Goal: Task Accomplishment & Management: Manage account settings

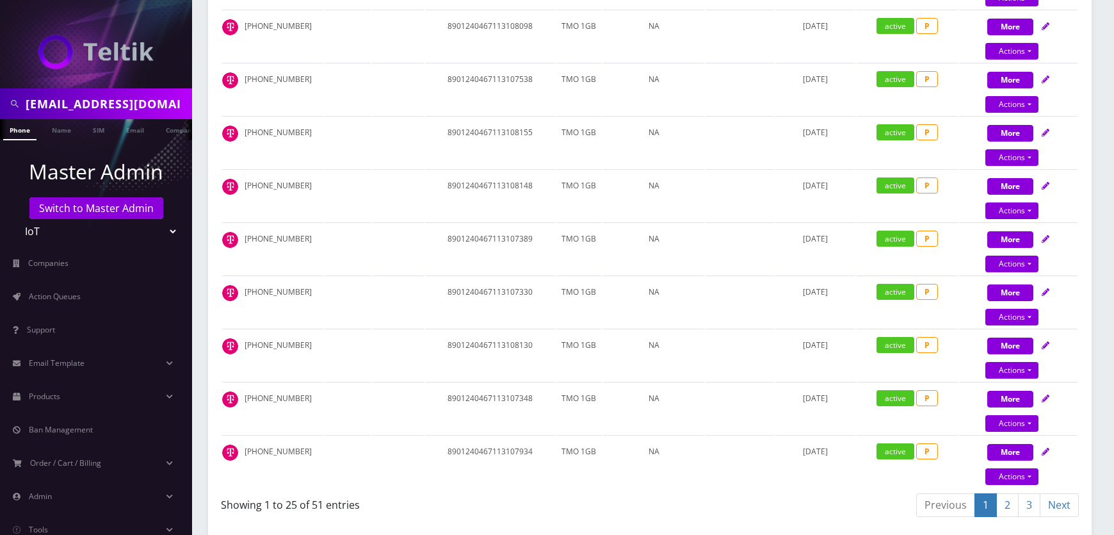
scroll to position [0, 6]
click at [55, 296] on span "Action Queues" at bounding box center [55, 296] width 52 height 11
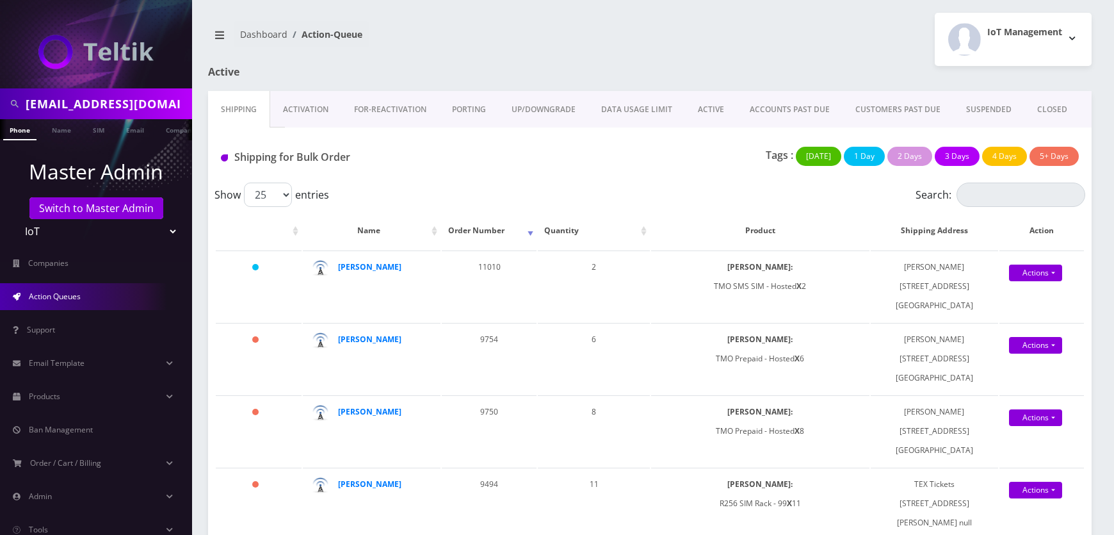
click at [490, 47] on nav "Dashboard Action-Queue" at bounding box center [424, 39] width 432 height 36
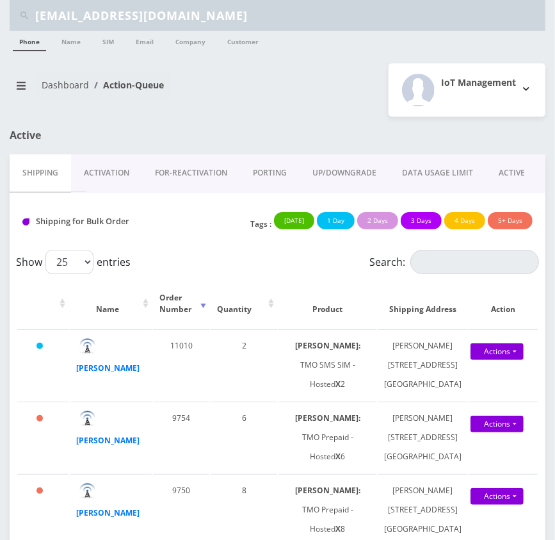
click at [124, 10] on input "Arshad@anmh.co" at bounding box center [288, 15] width 507 height 24
paste input "[EMAIL_ADDRESS][DOMAIN_NAME]"
type input "[EMAIL_ADDRESS][DOMAIN_NAME]"
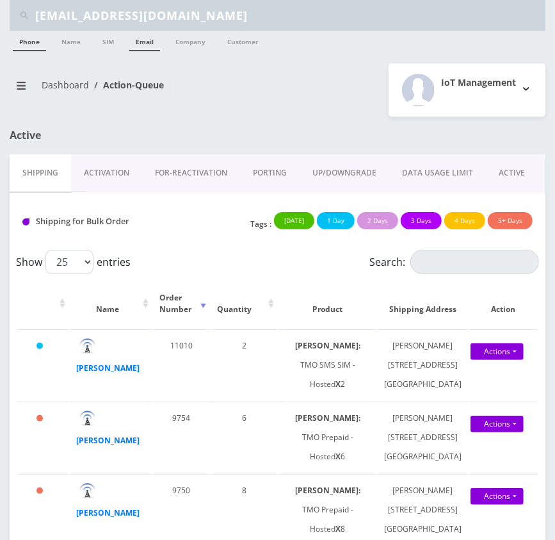
click at [149, 39] on link "Email" at bounding box center [144, 41] width 31 height 20
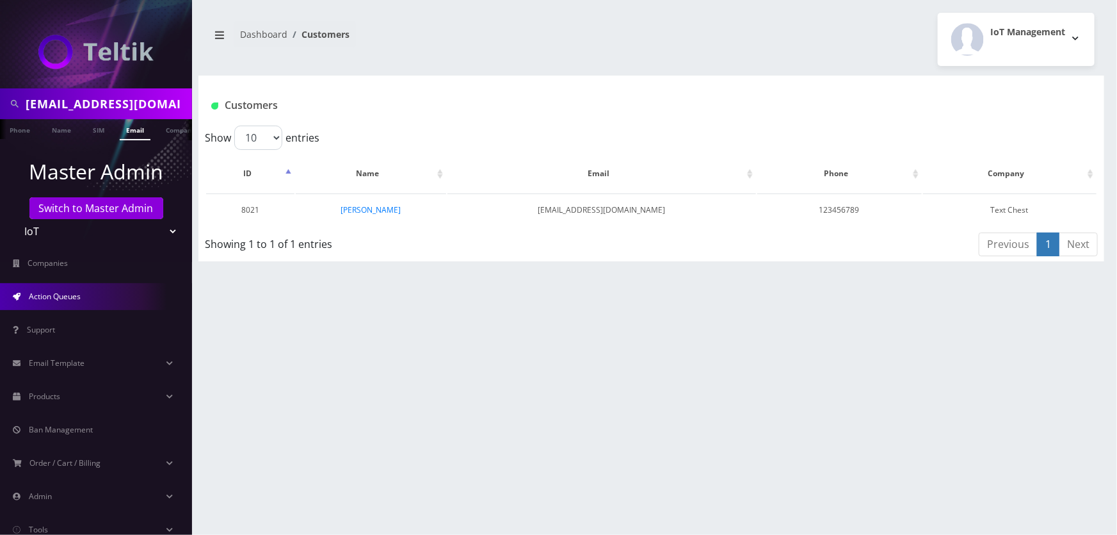
click at [78, 300] on span "Action Queues" at bounding box center [55, 296] width 52 height 11
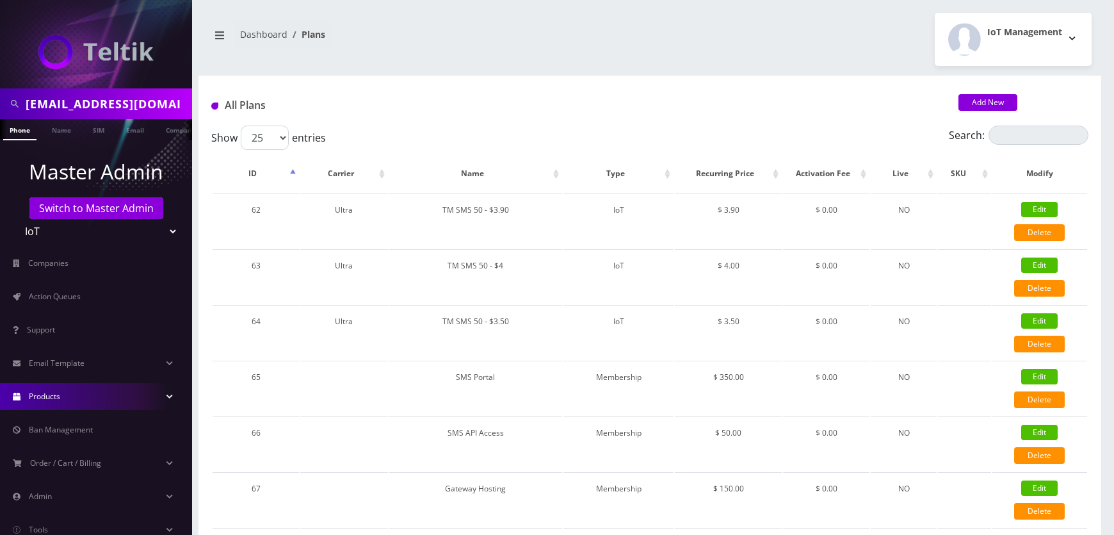
click at [461, 110] on h1 "All Plans" at bounding box center [575, 105] width 728 height 12
click at [730, 181] on th "Recurring Price" at bounding box center [728, 173] width 107 height 37
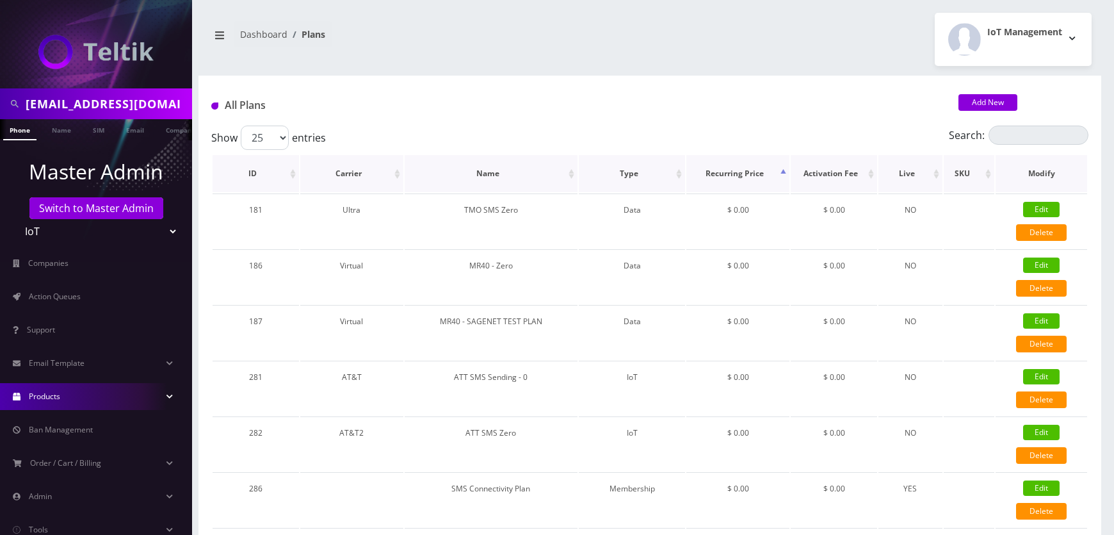
click at [730, 181] on th "Recurring Price" at bounding box center [737, 173] width 103 height 37
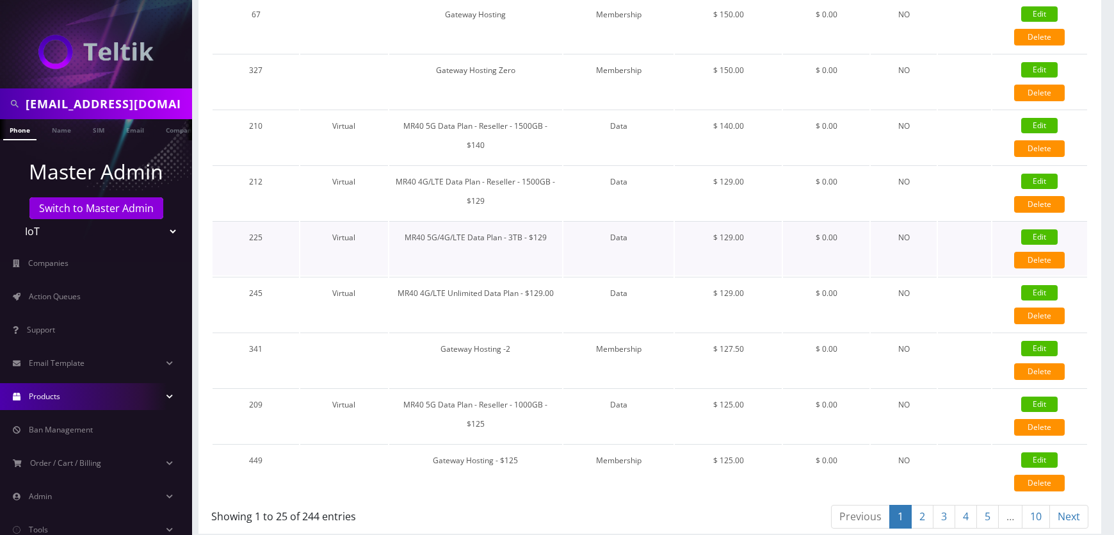
scroll to position [1089, 0]
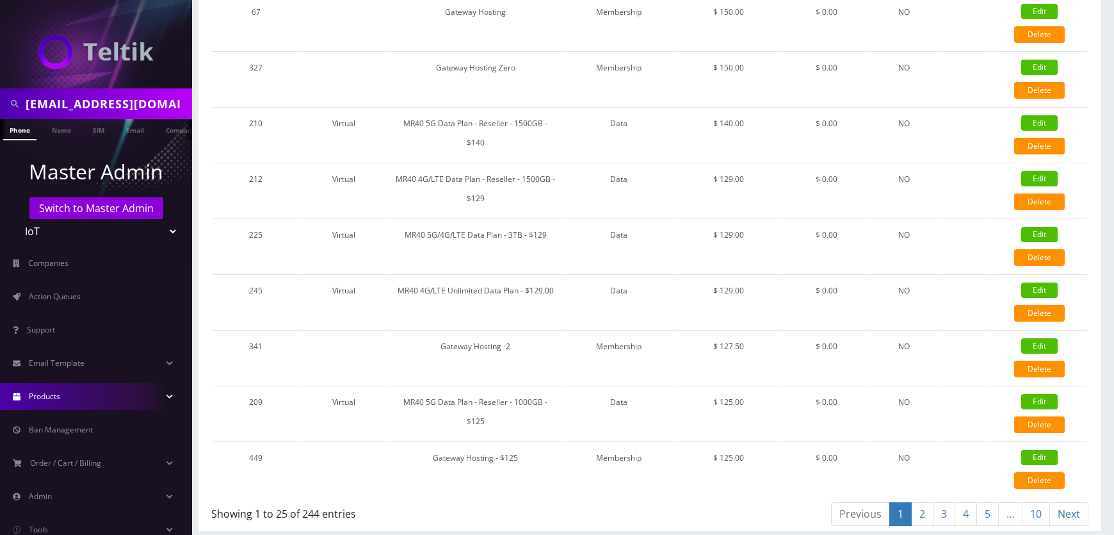
click at [926, 510] on link "2" at bounding box center [922, 514] width 22 height 24
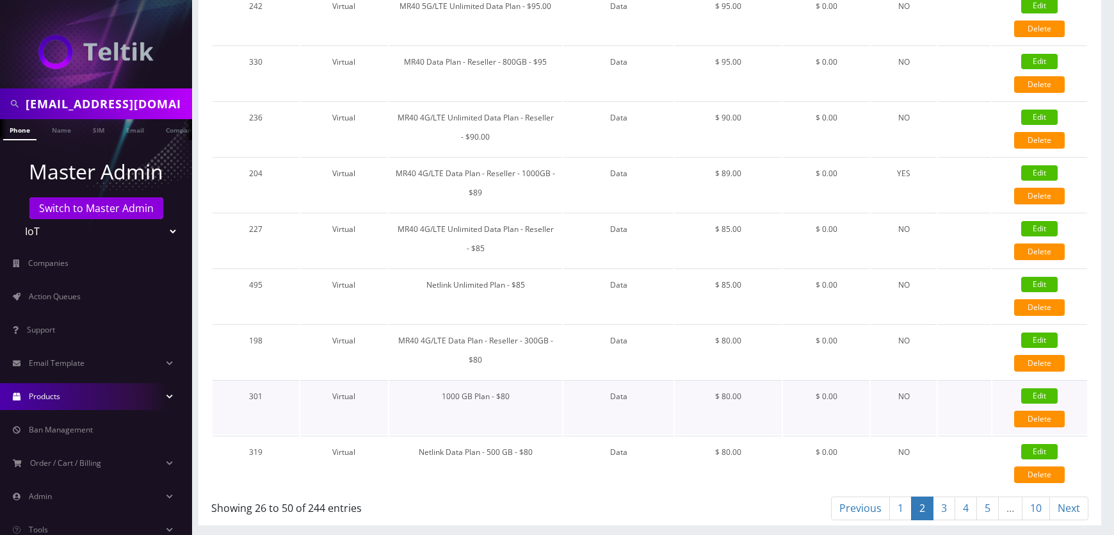
scroll to position [1106, 0]
click at [941, 501] on link "3" at bounding box center [944, 508] width 22 height 24
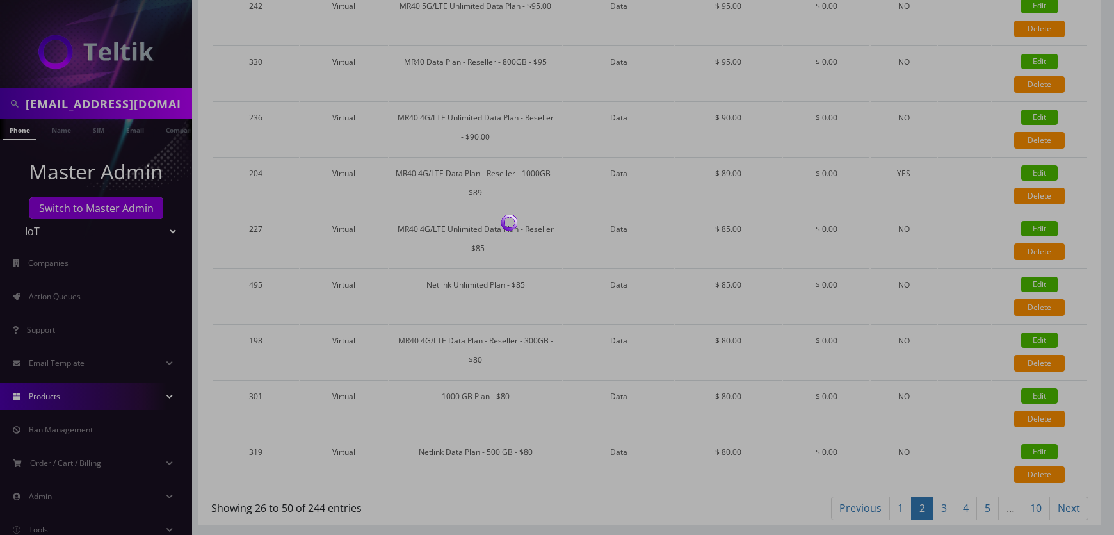
scroll to position [1089, 0]
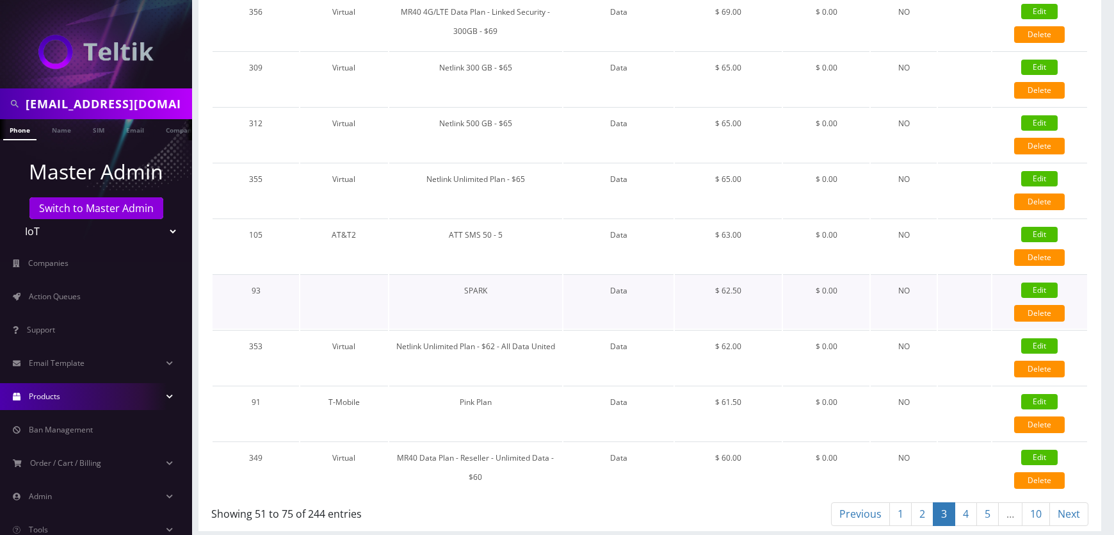
click at [373, 293] on td at bounding box center [344, 301] width 88 height 54
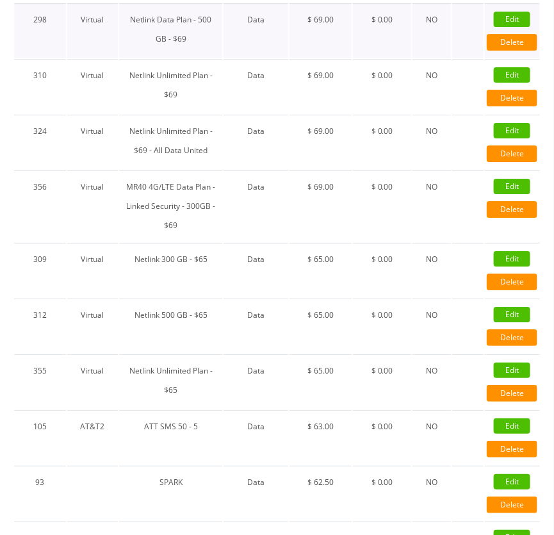
scroll to position [1039, 0]
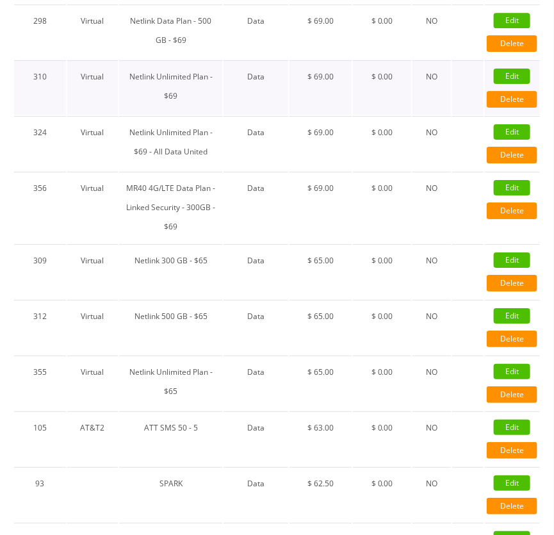
click at [150, 110] on td "Netlink Unlimited Plan - $69" at bounding box center [170, 87] width 103 height 54
copy td "Netlink Unlimited Plan - $69"
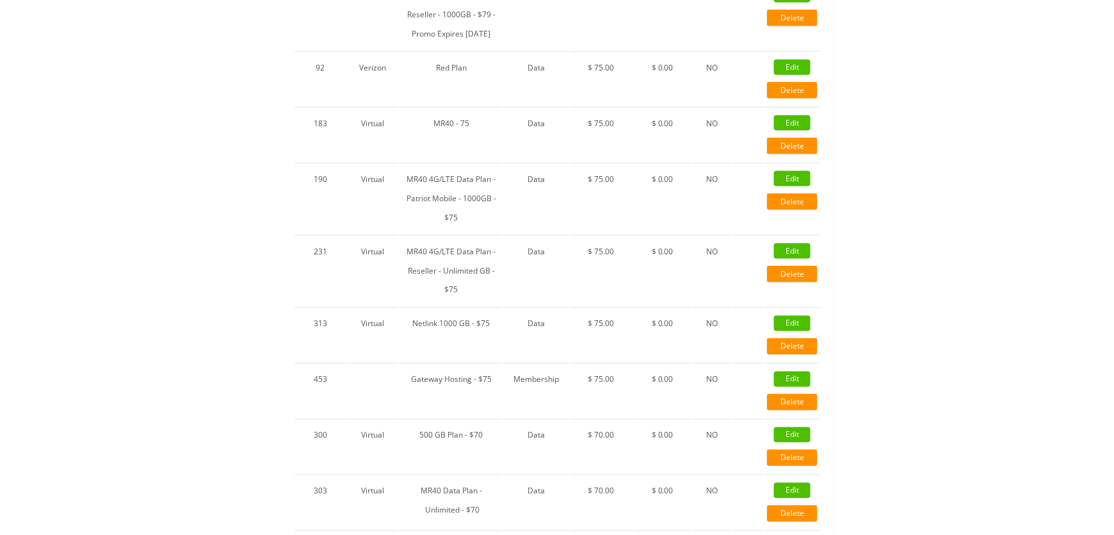
scroll to position [0, 0]
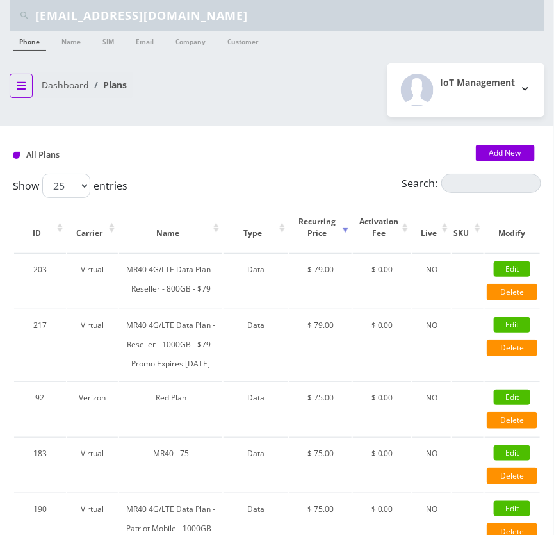
click at [13, 83] on button "breadcrumb" at bounding box center [21, 86] width 23 height 24
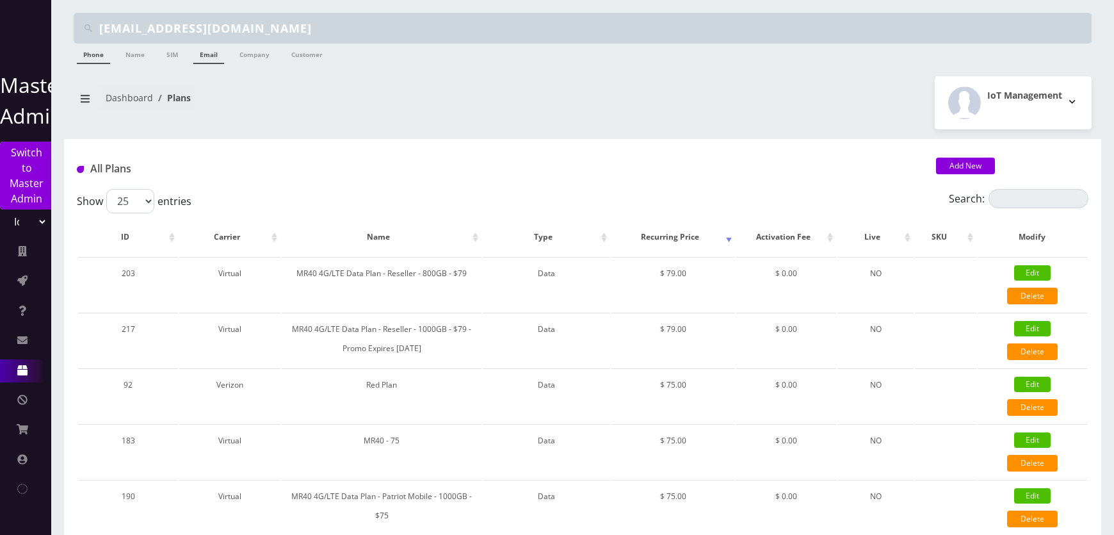
click at [205, 55] on link "Email" at bounding box center [208, 54] width 31 height 20
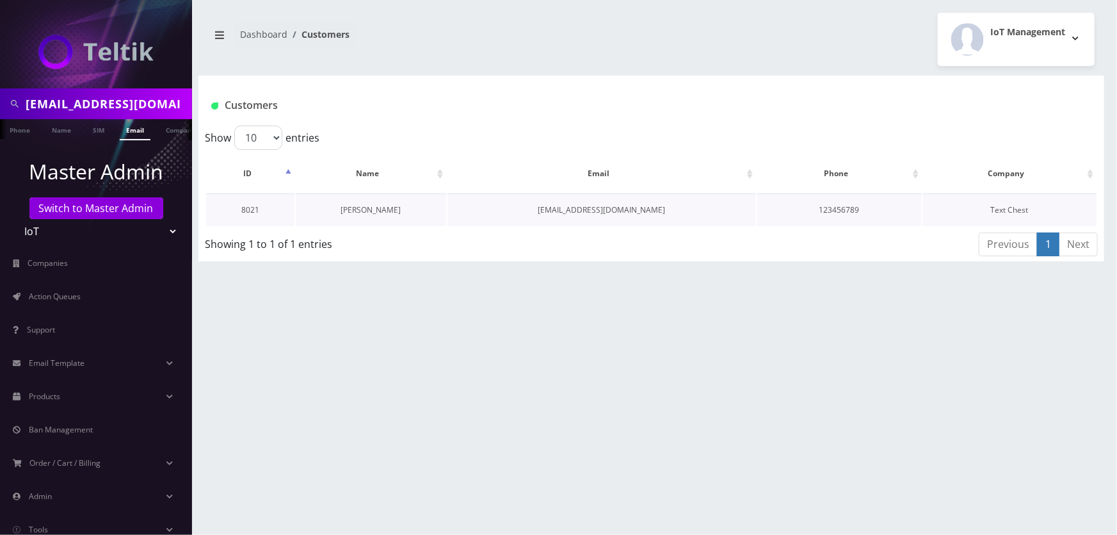
click at [378, 209] on link "Eric Fuller" at bounding box center [371, 209] width 60 height 11
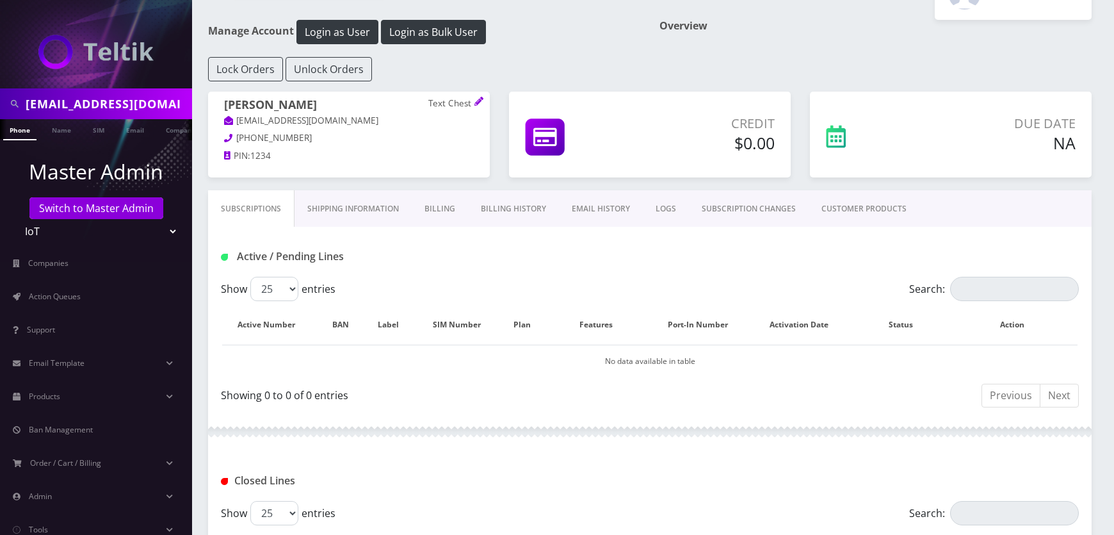
scroll to position [45, 0]
click at [759, 211] on link "SUBSCRIPTION CHANGES" at bounding box center [749, 209] width 120 height 37
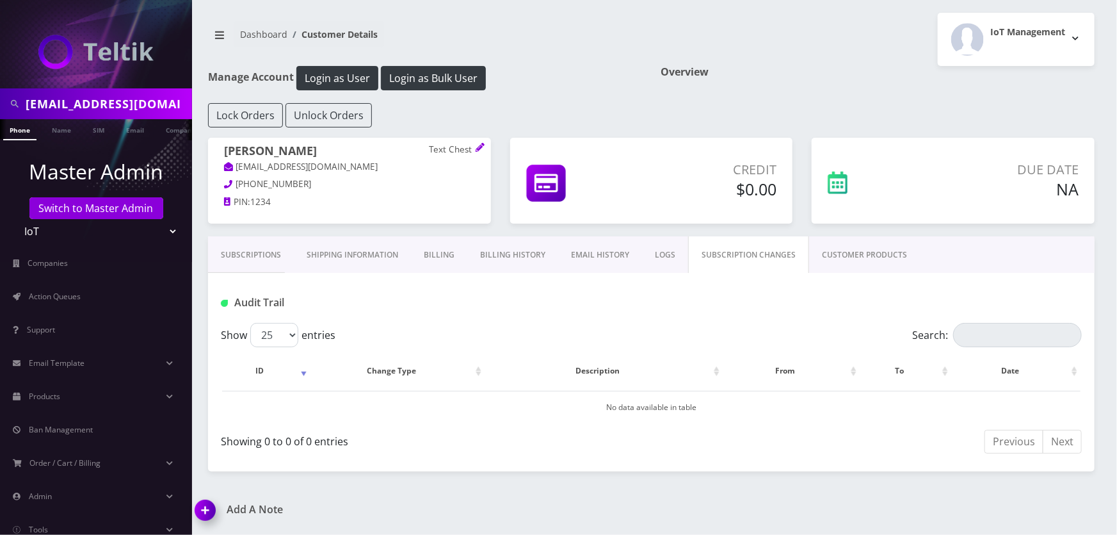
click at [809, 253] on link "CUSTOMER PRODUCTS" at bounding box center [864, 254] width 111 height 37
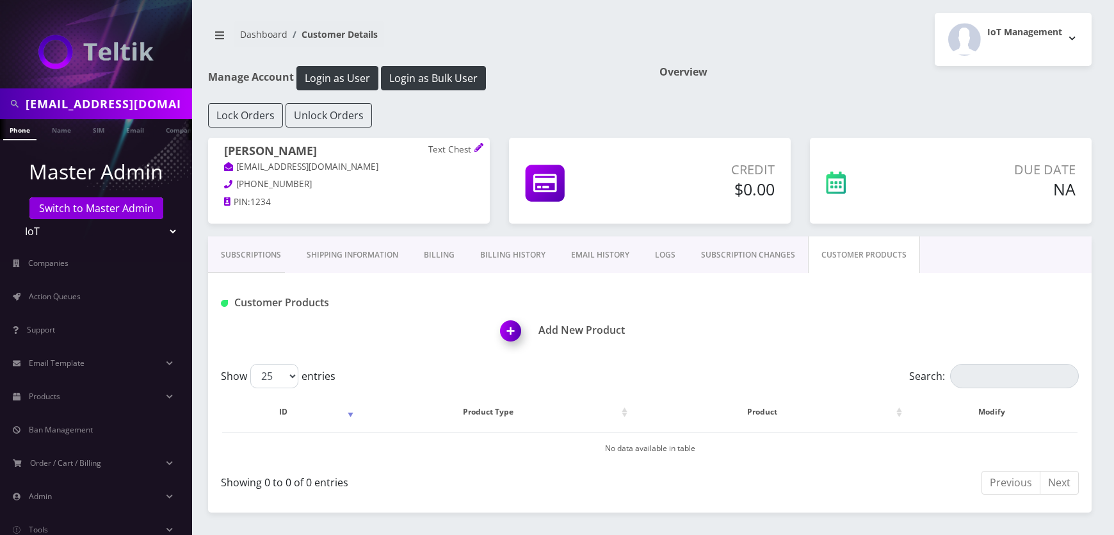
click at [512, 324] on img at bounding box center [513, 335] width 38 height 38
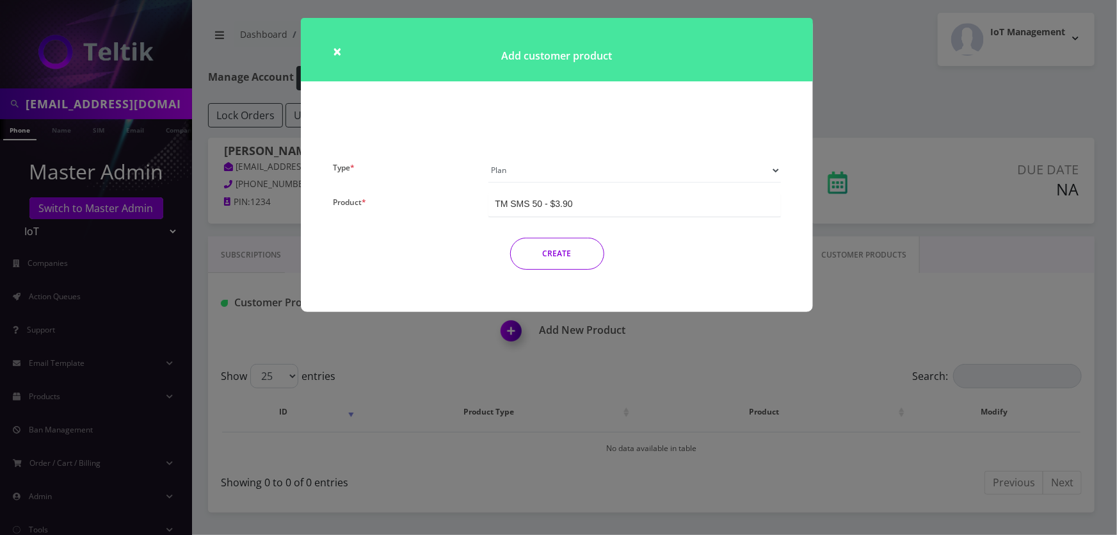
click at [505, 166] on select "Plan Device Sim Addon One-off" at bounding box center [635, 170] width 293 height 24
select select "2"
click at [489, 158] on select "Plan Device Sim Addon One-off" at bounding box center [635, 170] width 293 height 24
click at [556, 206] on div "TM Phone Number Change" at bounding box center [549, 203] width 109 height 13
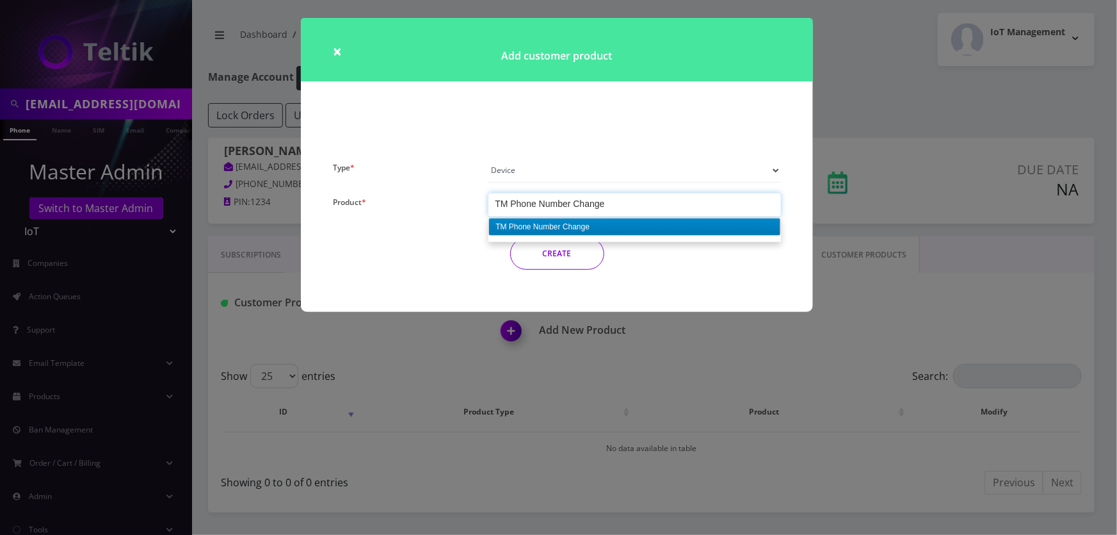
click at [530, 170] on select "Plan Device Sim Addon One-off" at bounding box center [635, 170] width 293 height 24
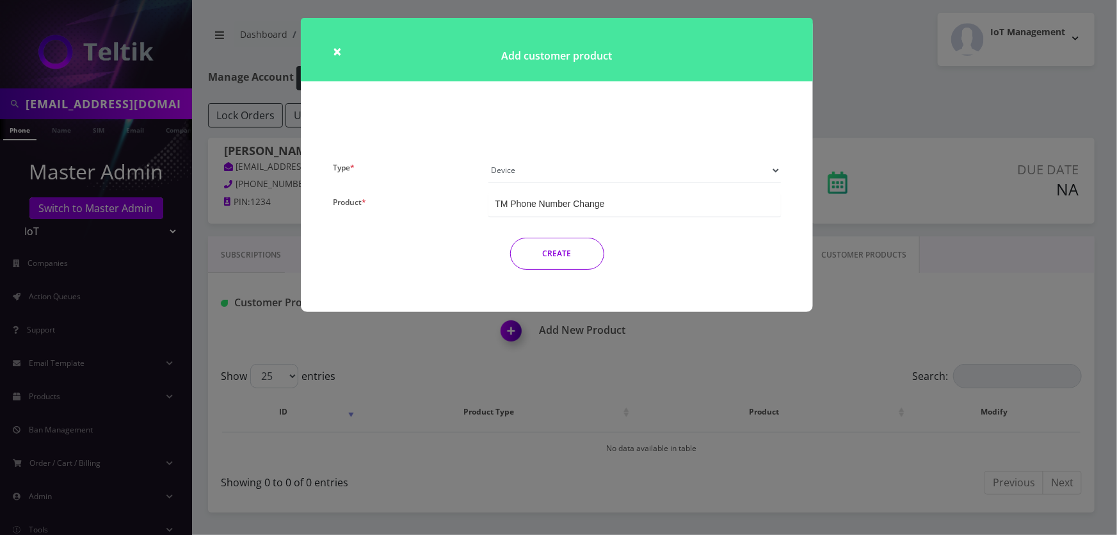
click at [489, 158] on select "Plan Device Sim Addon One-off" at bounding box center [635, 170] width 293 height 24
click at [61, 317] on div "× Add customer product Type * Plan Device Sim Addon One-off Product * TM SMS 50…" at bounding box center [558, 267] width 1117 height 535
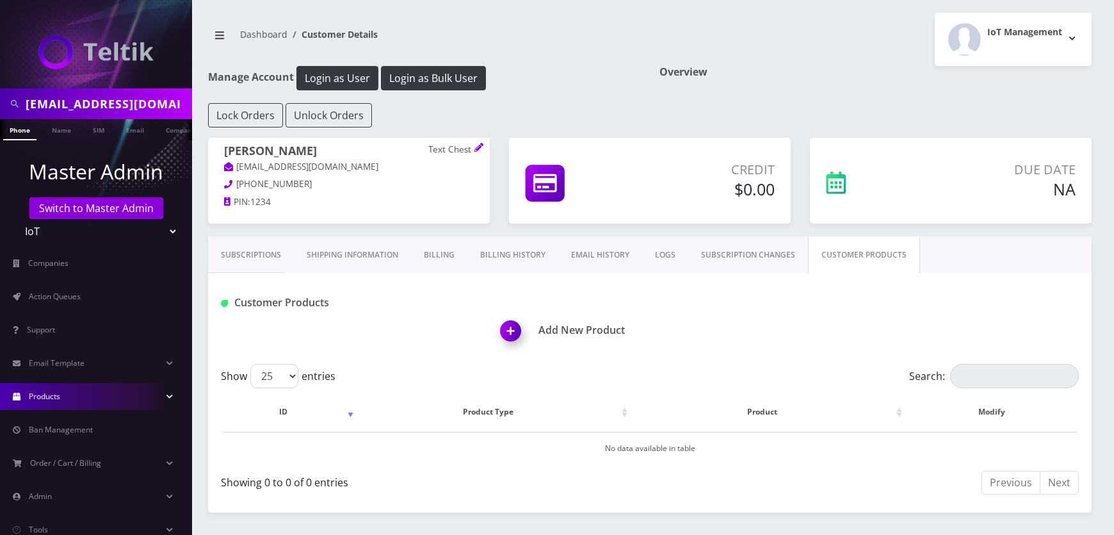
click at [70, 394] on link "Products" at bounding box center [96, 396] width 192 height 27
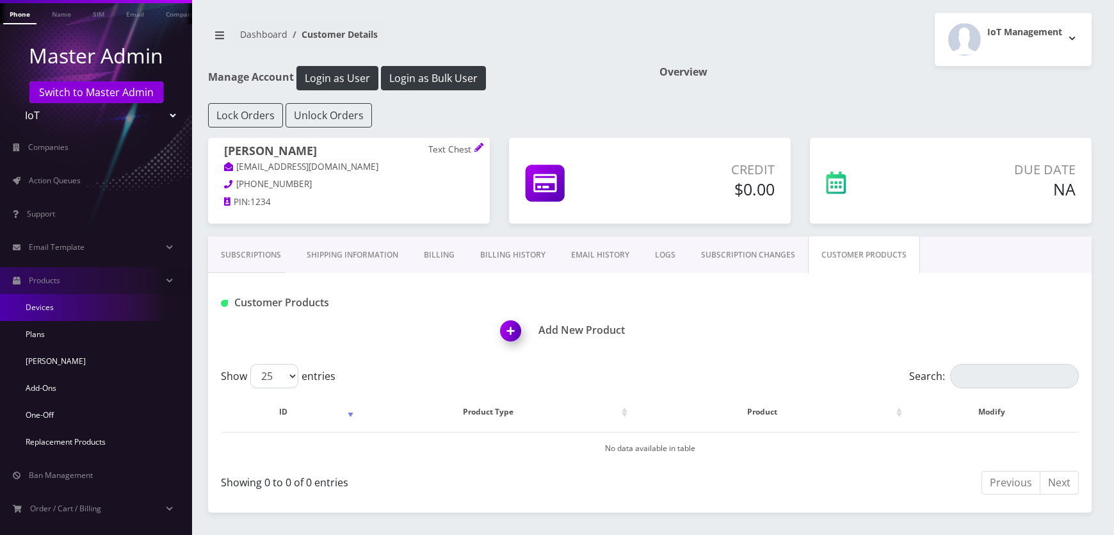
click at [42, 307] on link "Devices" at bounding box center [96, 307] width 192 height 27
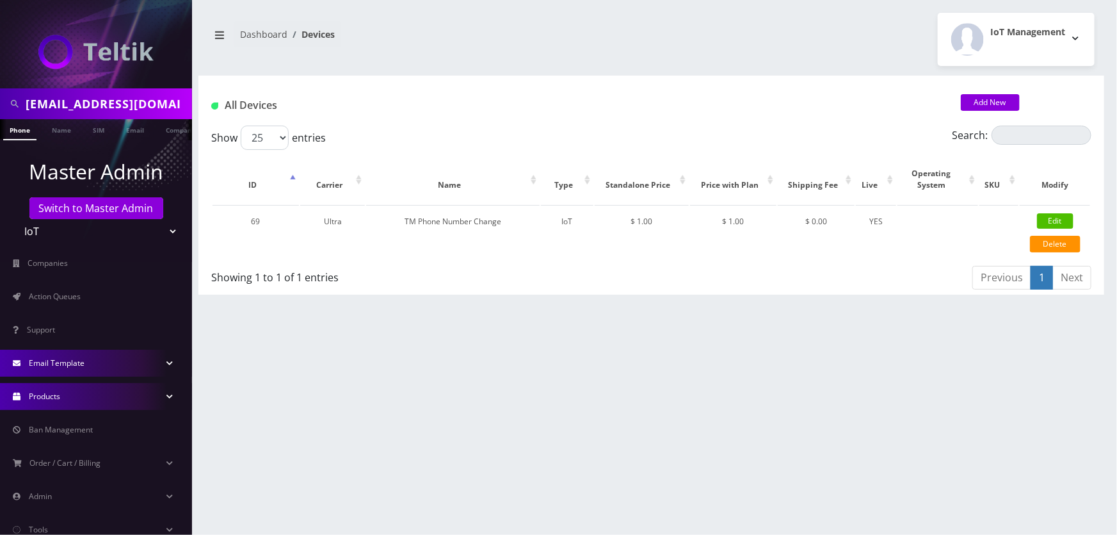
scroll to position [33, 0]
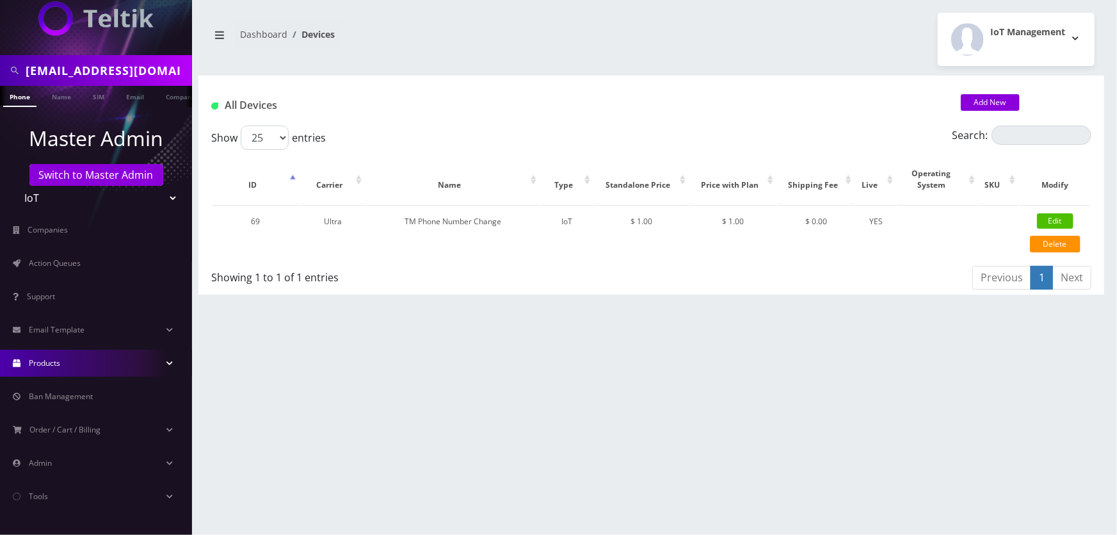
click at [81, 359] on link "Products" at bounding box center [96, 363] width 192 height 27
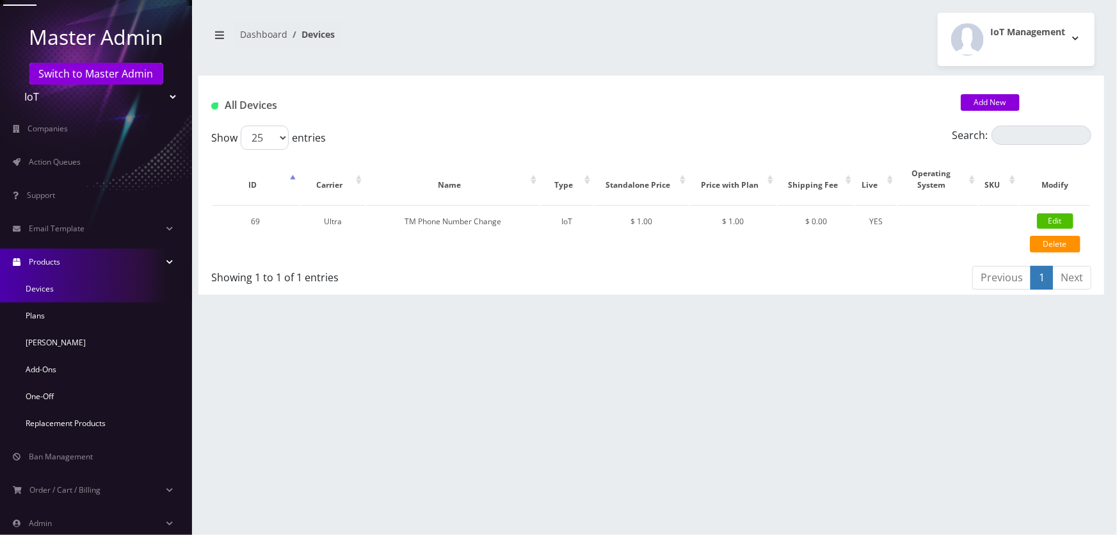
scroll to position [150, 0]
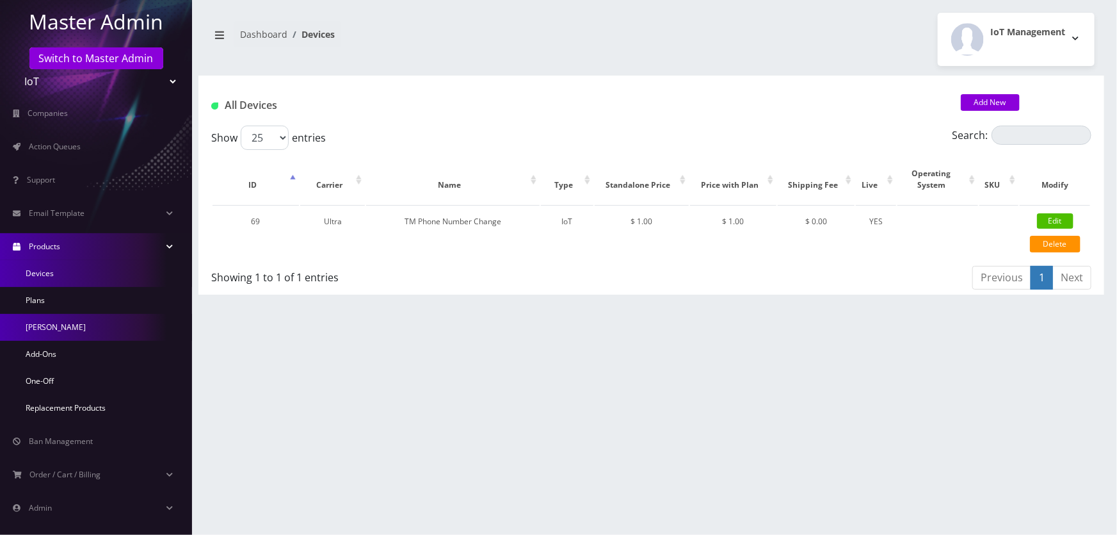
click at [70, 327] on link "[PERSON_NAME]" at bounding box center [96, 327] width 192 height 27
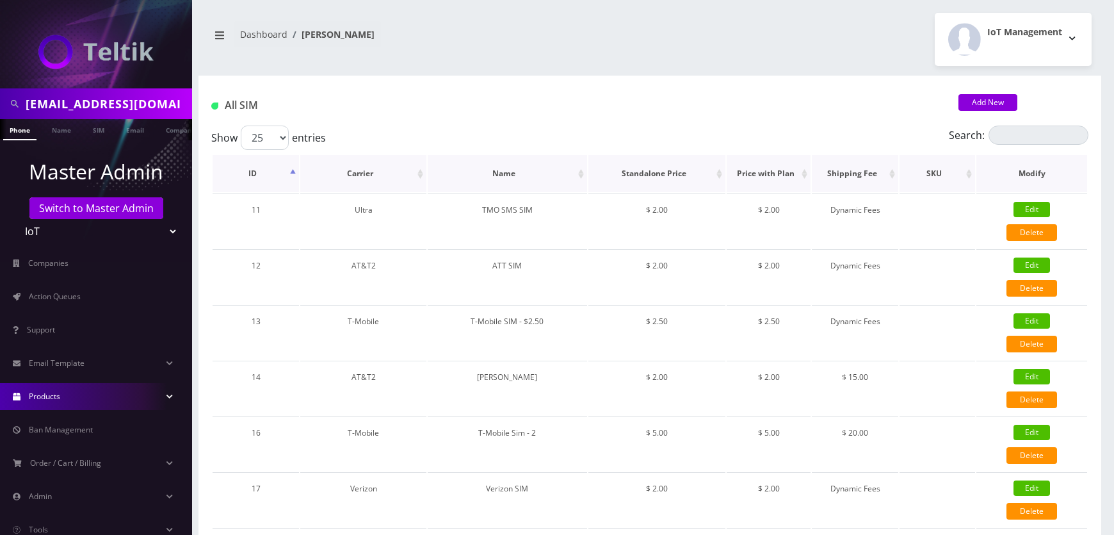
click at [652, 166] on th "Standalone Price" at bounding box center [656, 173] width 137 height 37
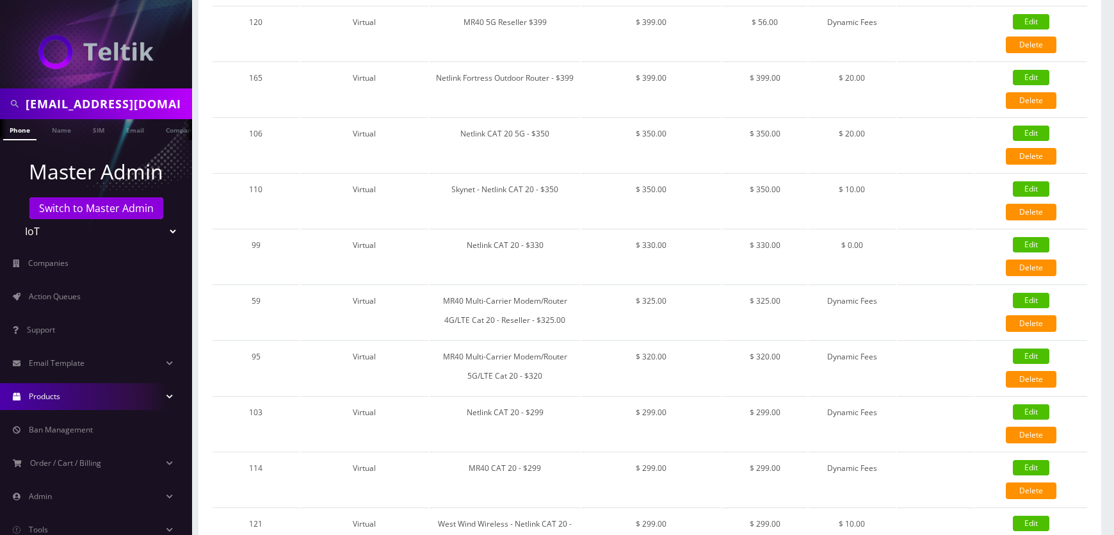
scroll to position [1106, 0]
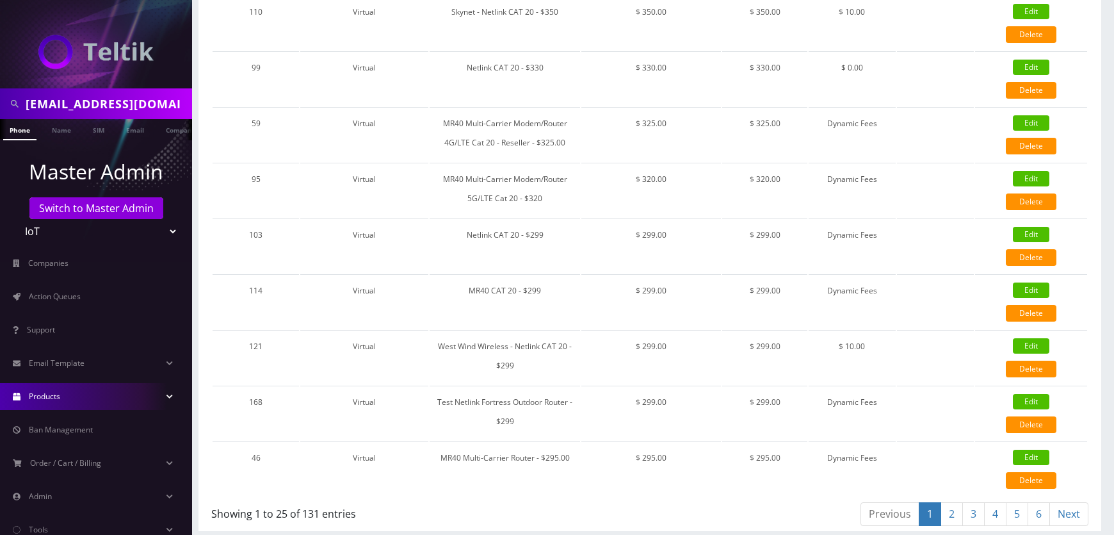
click at [961, 509] on link "2" at bounding box center [952, 514] width 22 height 24
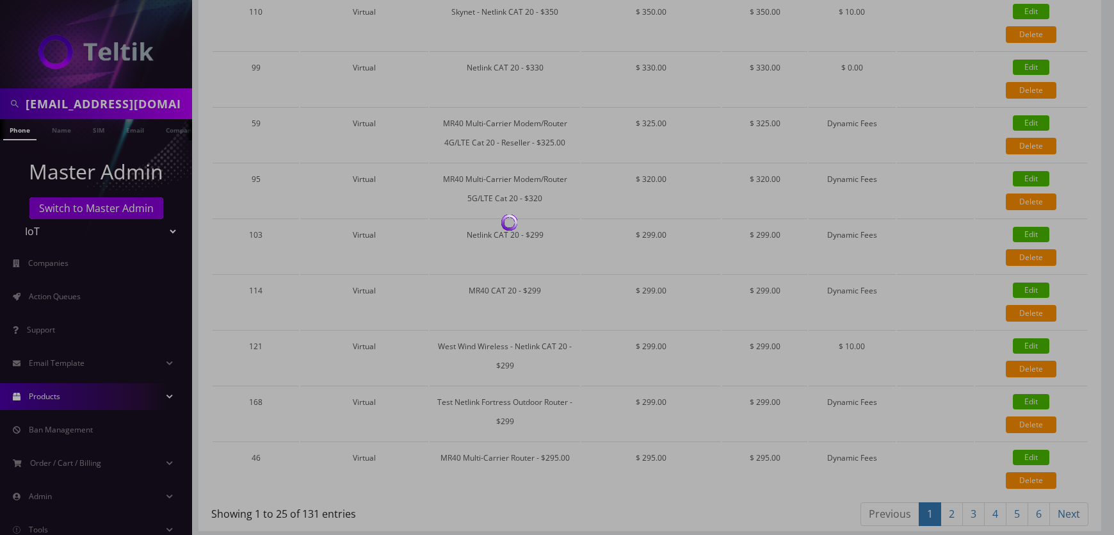
scroll to position [1089, 0]
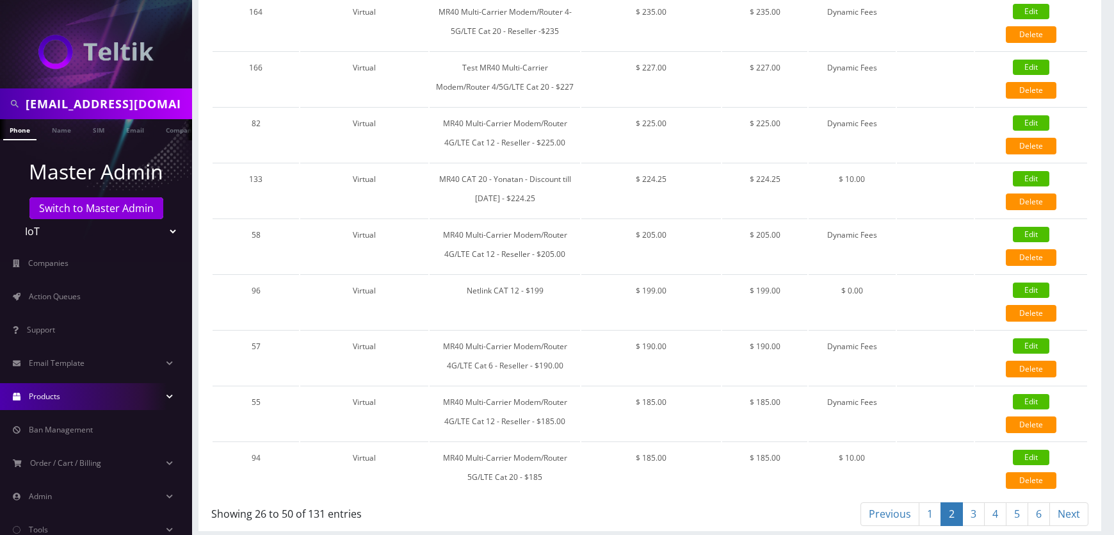
click at [972, 502] on link "3" at bounding box center [973, 514] width 22 height 24
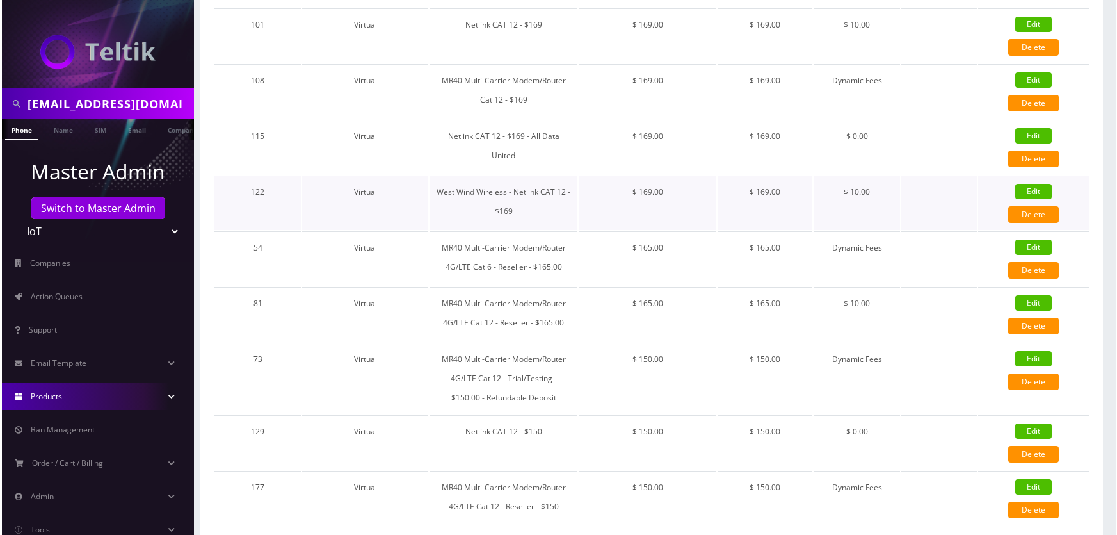
scroll to position [742, 0]
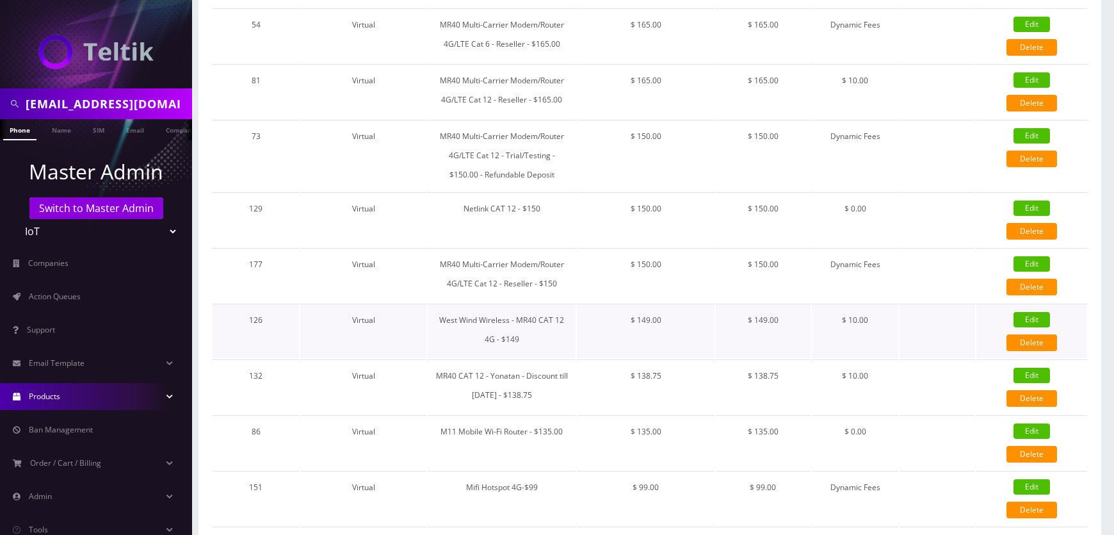
click at [1019, 314] on link "Edit" at bounding box center [1032, 319] width 36 height 15
type input "West Wind Wireless - MR40 CAT 12 4G - $149"
select select "13"
type input "149"
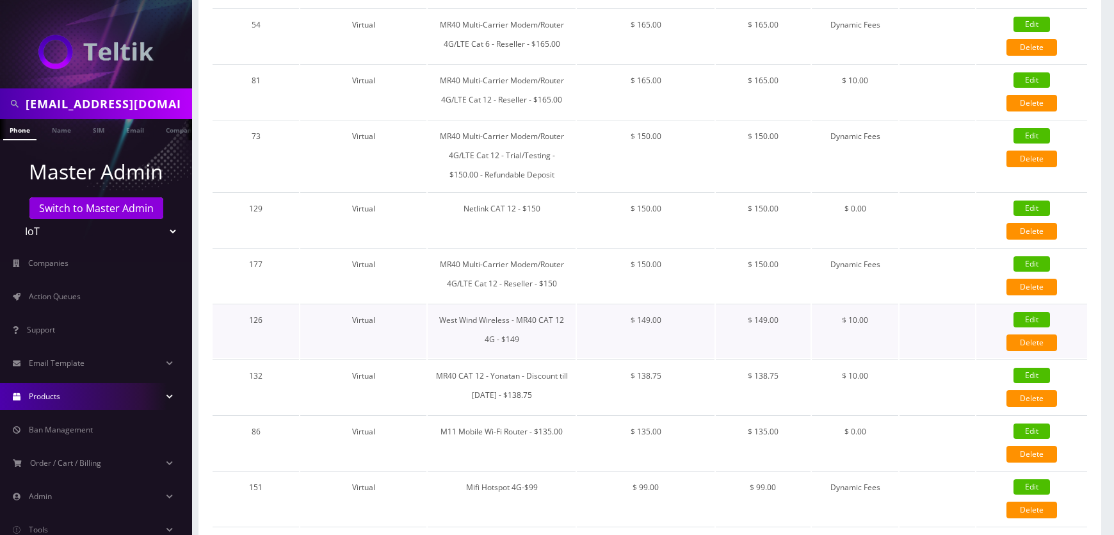
select select "3"
checkbox input "true"
checkbox input "false"
type input "10"
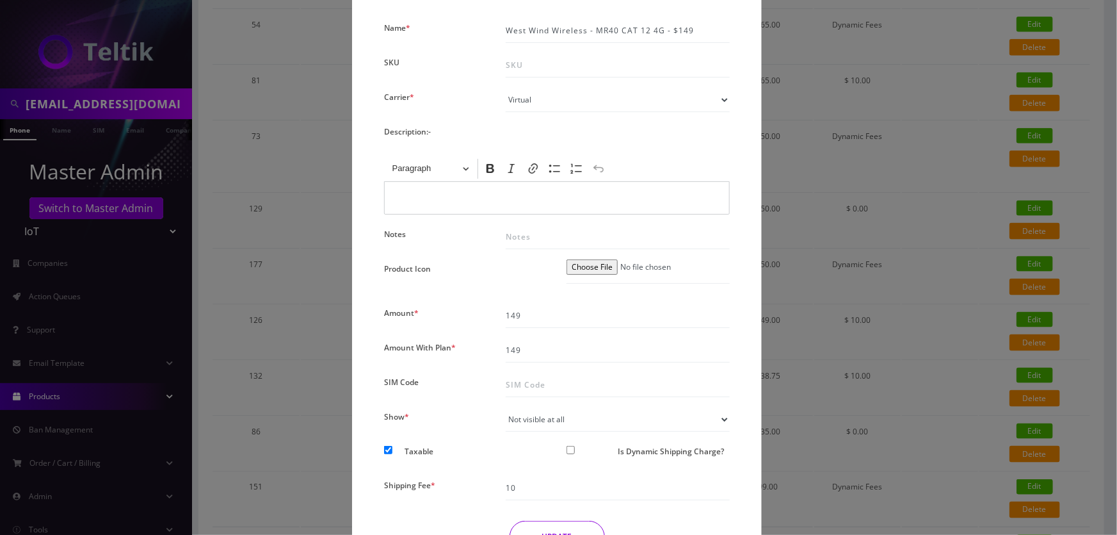
scroll to position [0, 0]
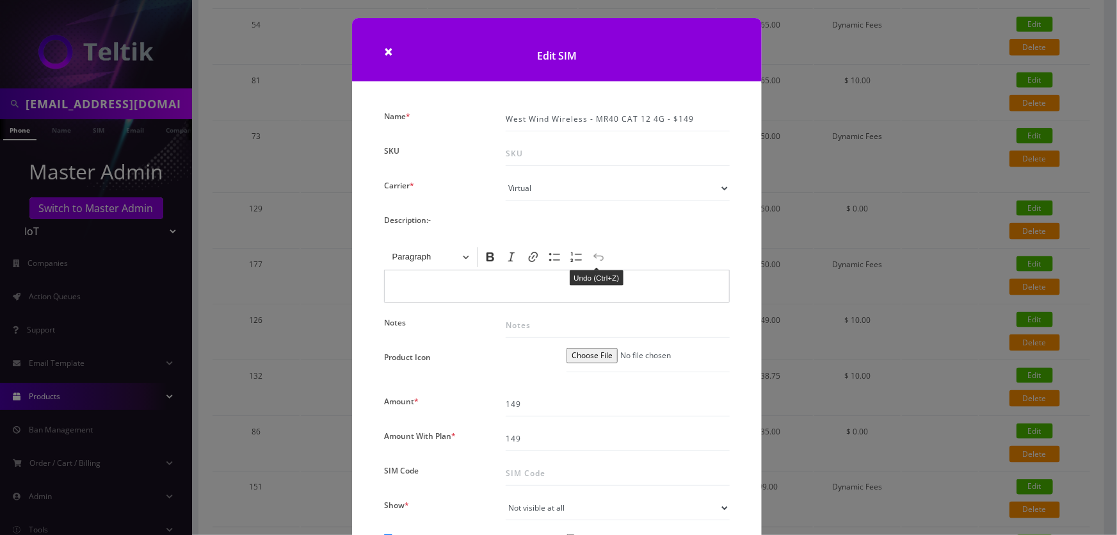
click at [876, 115] on div "× Edit SIM Name * West Wind Wireless - MR40 CAT 12 4G - $149 SKU Carrier * Plea…" at bounding box center [558, 267] width 1117 height 535
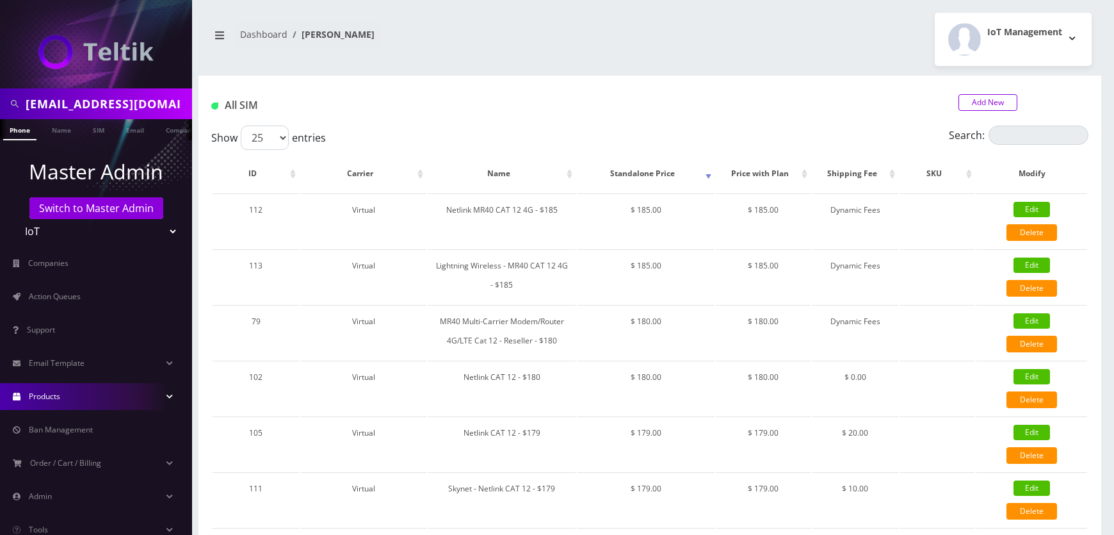
click at [990, 102] on link "Add New" at bounding box center [988, 102] width 59 height 17
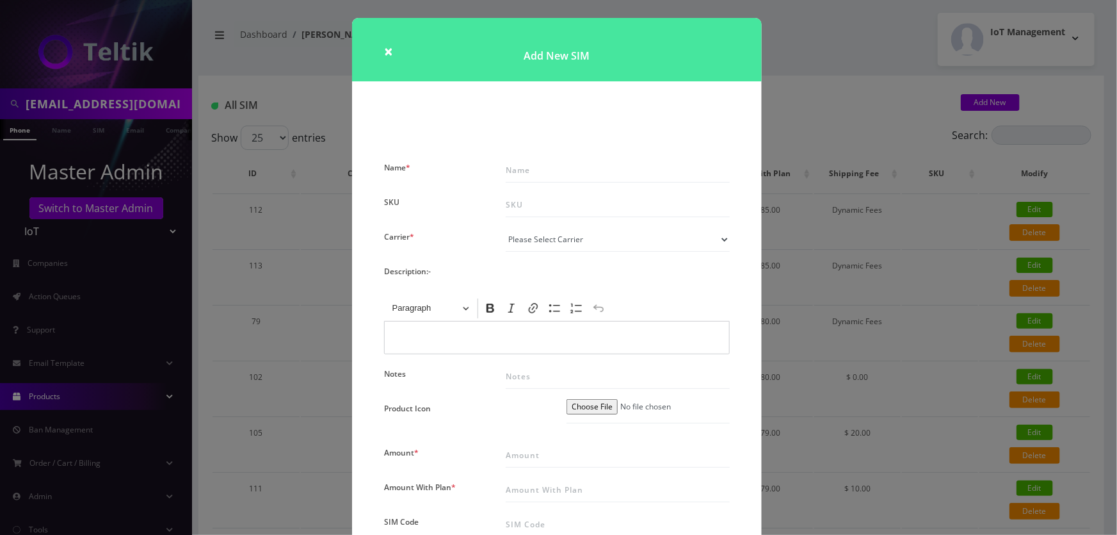
click at [857, 97] on div "× Add New SIM Name * SKU Carrier * Please Select Carrier No carrier / unlocked …" at bounding box center [558, 267] width 1117 height 535
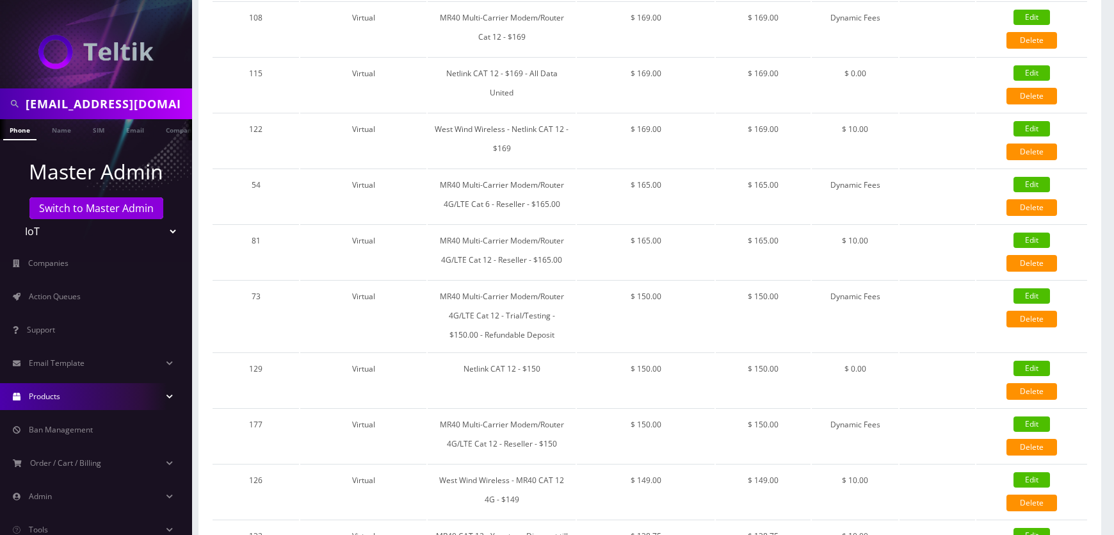
scroll to position [524, 0]
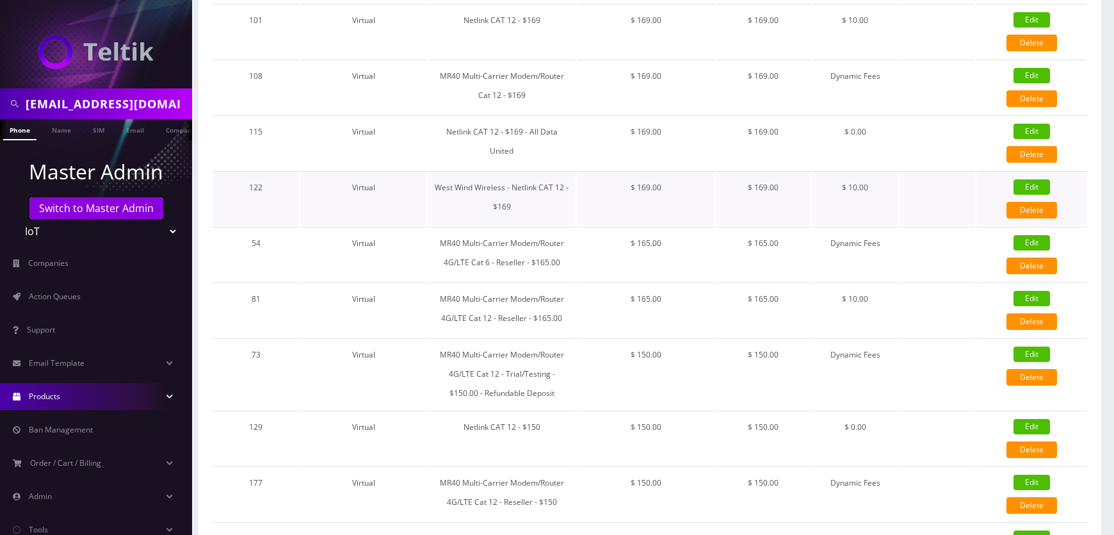
click at [496, 186] on td "West Wind Wireless - Netlink CAT 12 - $169" at bounding box center [502, 198] width 149 height 54
copy td "West Wind Wireless - Netlink CAT 12 - $169"
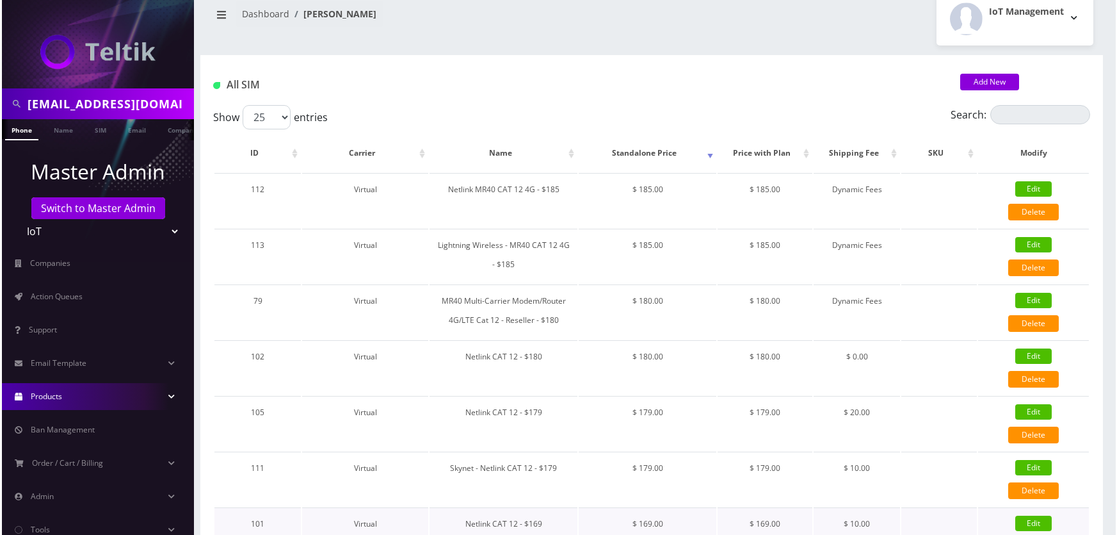
scroll to position [0, 0]
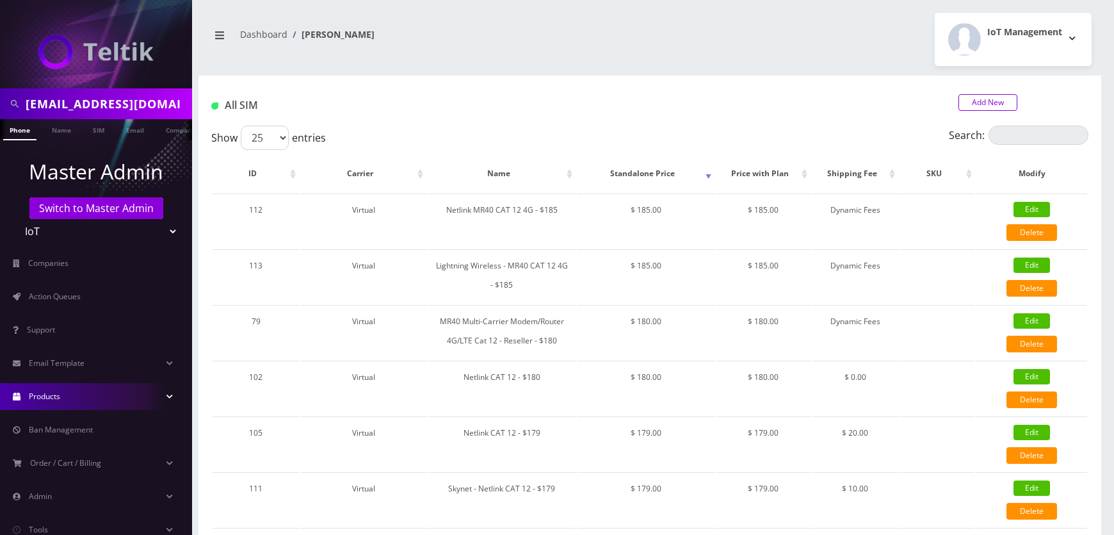
click at [984, 103] on link "Add New" at bounding box center [988, 102] width 59 height 17
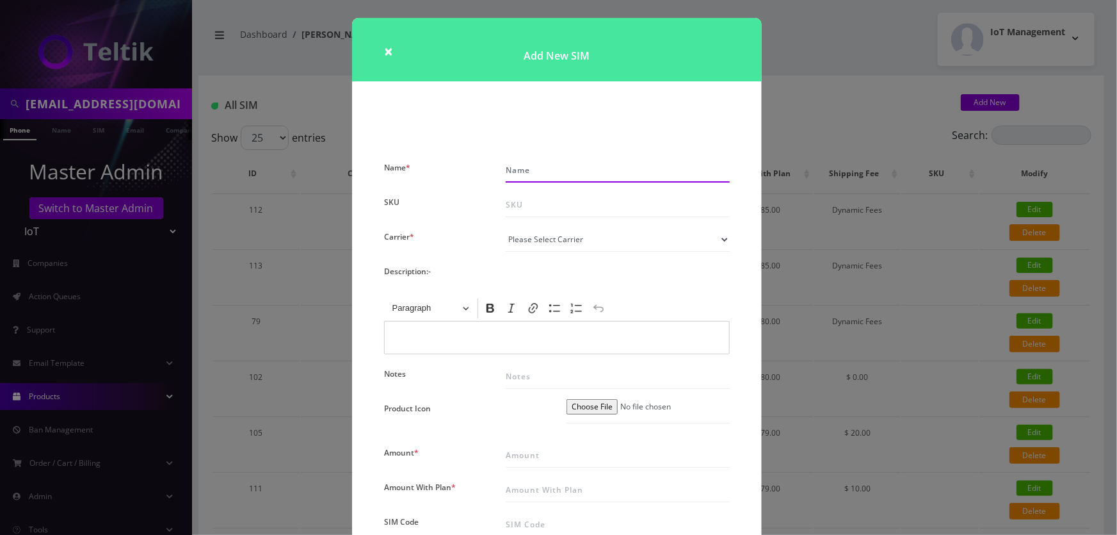
click at [519, 166] on input "Name *" at bounding box center [618, 170] width 224 height 24
paste input "West Wind Wireless - Netlink CAT 12 - $169"
click at [515, 109] on div "Add New SIM" at bounding box center [557, 88] width 429 height 140
click at [578, 167] on input "West Wind Wireless - Netlink CAT 12 - $169" at bounding box center [618, 170] width 224 height 24
drag, startPoint x: 578, startPoint y: 167, endPoint x: 477, endPoint y: 168, distance: 101.2
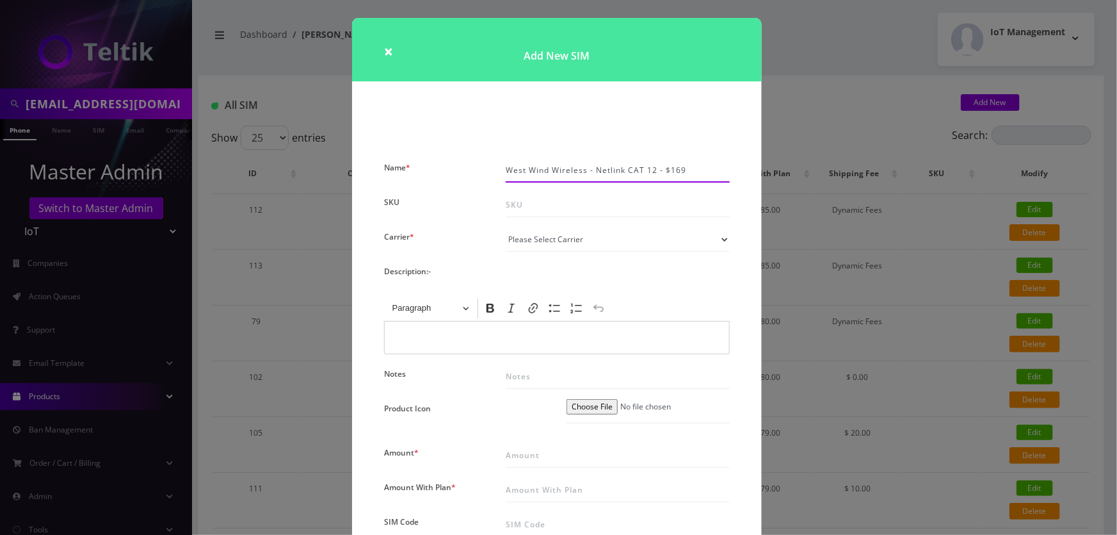
click at [477, 168] on div "Name * West Wind Wireless - Netlink CAT 12 - $169 SKU Carrier * Please Select C…" at bounding box center [557, 430] width 365 height 544
paste input "TextChest"
type input "TextChest - Netlink CAT 12 - $169"
click at [461, 203] on div "SKU" at bounding box center [436, 205] width 122 height 24
click at [551, 243] on select "Please Select Carrier No carrier / unlocked T-Mobile AT&T Subscription Ultra Ve…" at bounding box center [618, 239] width 224 height 24
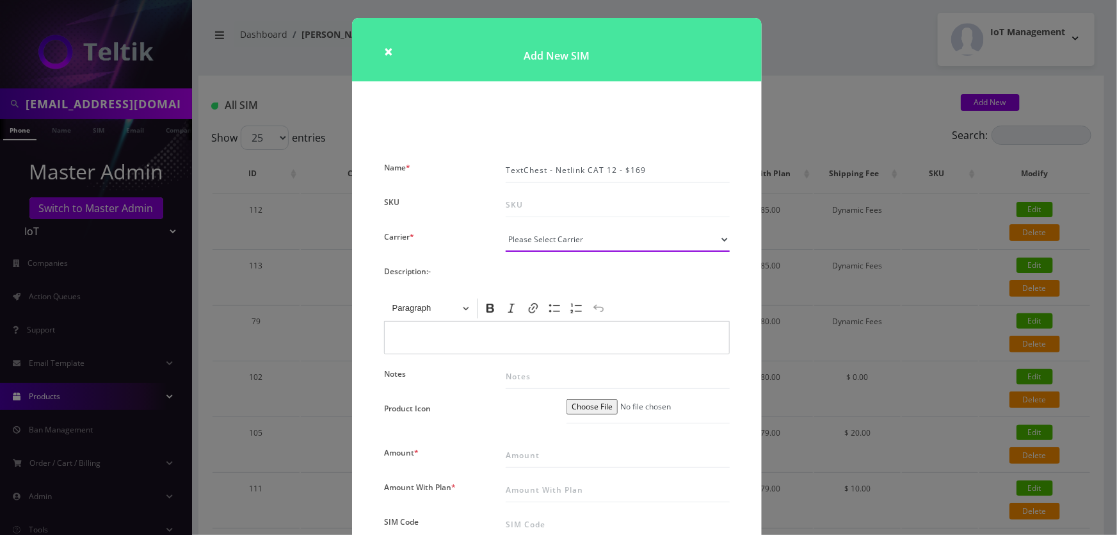
select select "13"
click at [506, 227] on select "Please Select Carrier No carrier / unlocked T-Mobile AT&T Subscription Ultra Ve…" at bounding box center [618, 239] width 224 height 24
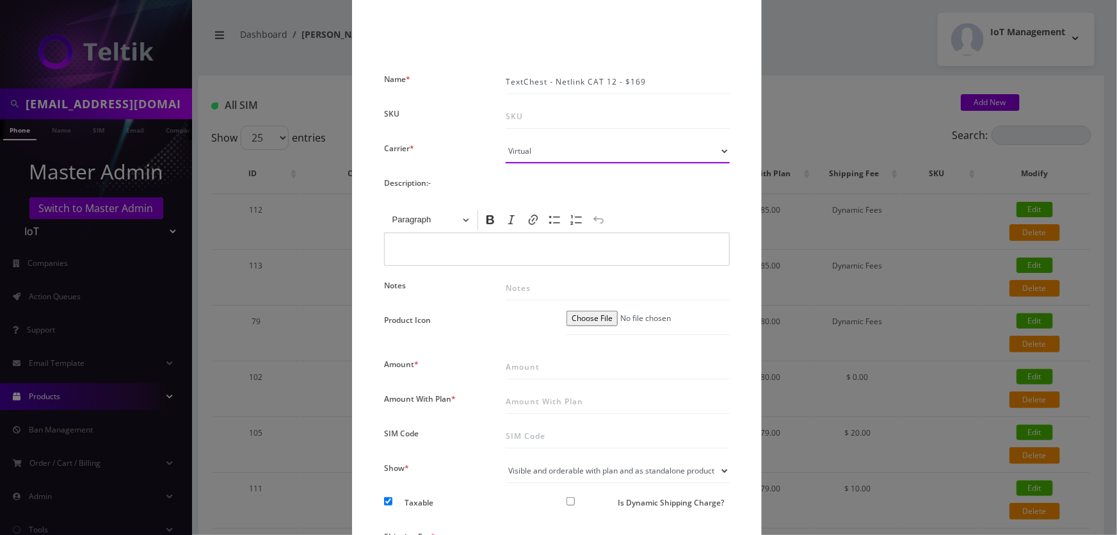
scroll to position [159, 0]
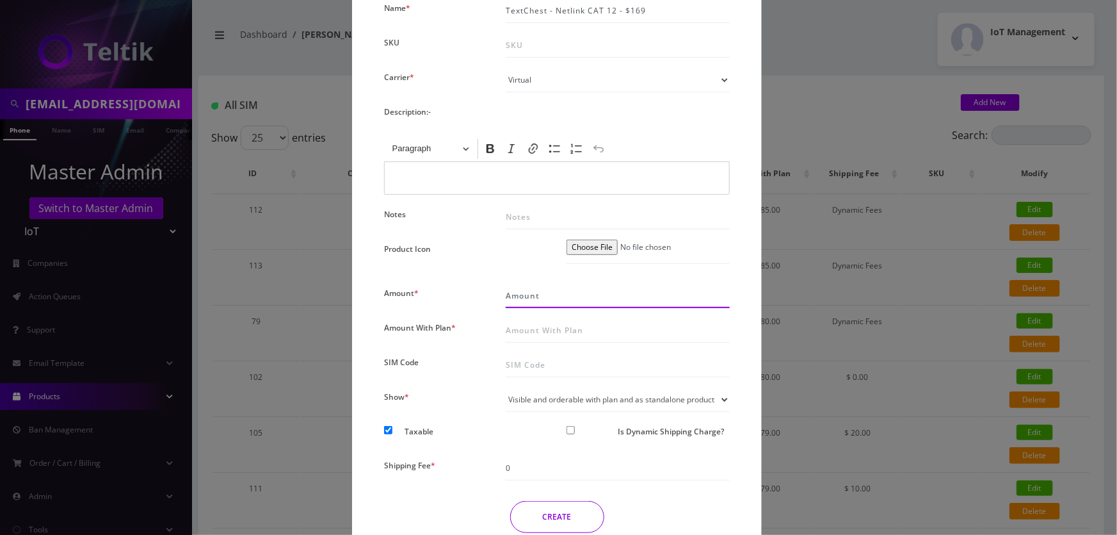
click at [531, 301] on input "Amount *" at bounding box center [618, 296] width 224 height 24
type input "149"
click at [526, 323] on input "Amount With Plan *" at bounding box center [618, 330] width 224 height 24
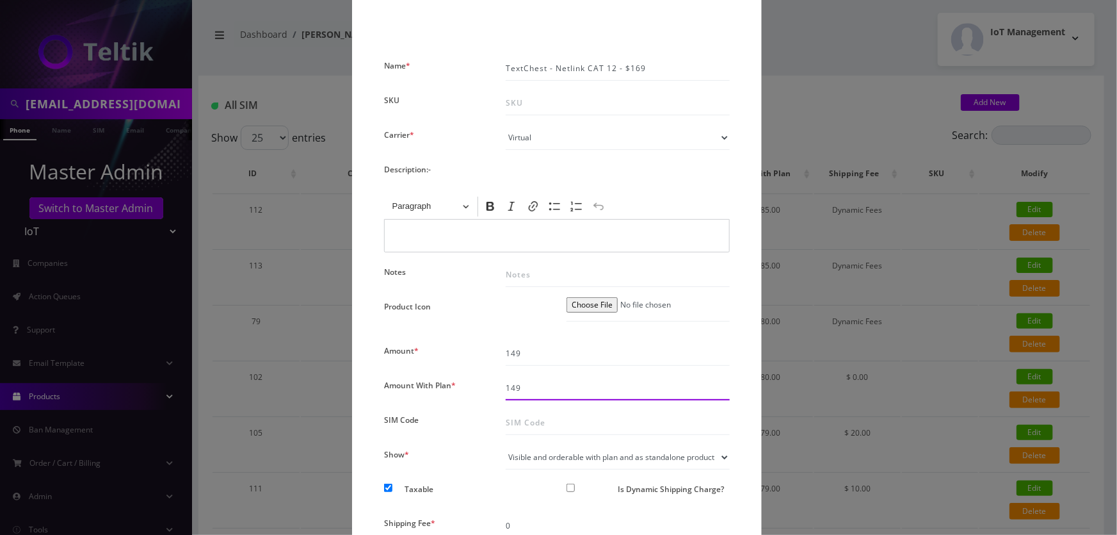
scroll to position [101, 0]
type input "149"
click at [579, 463] on select "Visible and orderable with plan inside plan modal Visible and orderable with pl…" at bounding box center [618, 458] width 224 height 24
select select "3"
click at [506, 446] on select "Visible and orderable with plan inside plan modal Visible and orderable with pl…" at bounding box center [618, 458] width 224 height 24
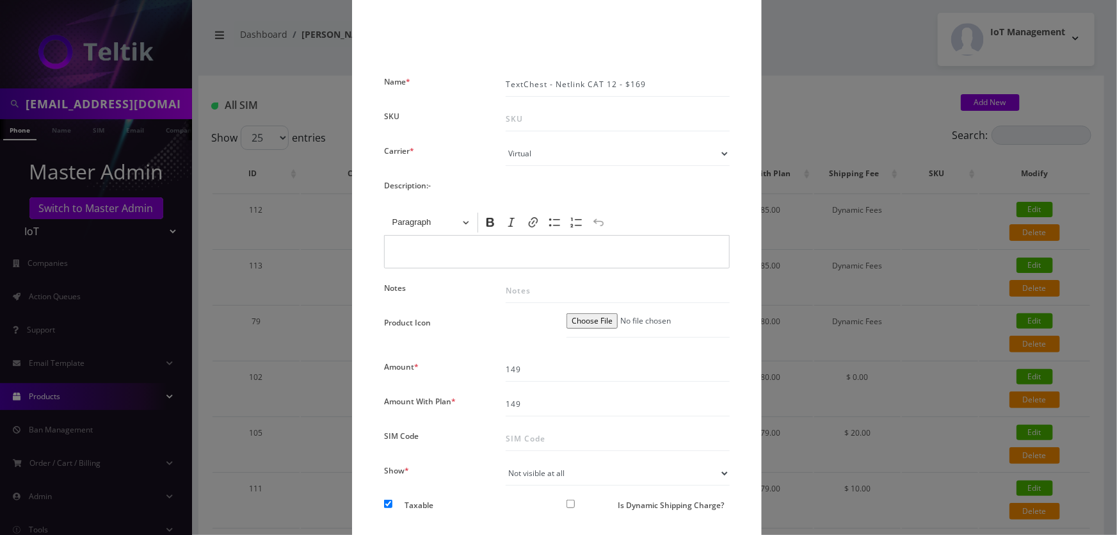
scroll to position [0, 0]
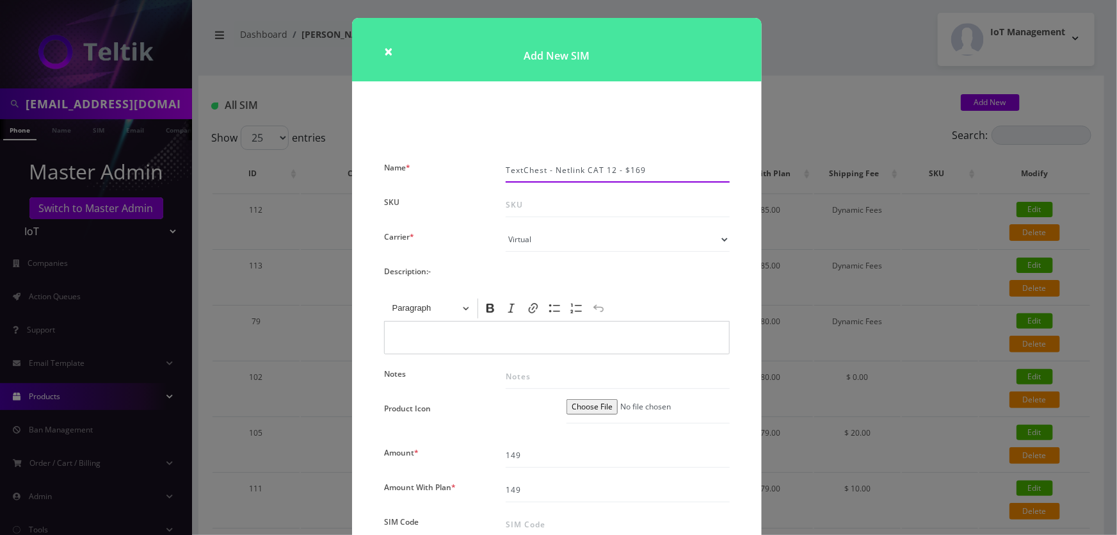
click at [630, 171] on input "TextChest - Netlink CAT 12 - $169" at bounding box center [618, 170] width 224 height 24
click at [631, 171] on input "TextChest - Netlink CAT 12 - $169" at bounding box center [618, 170] width 224 height 24
click at [565, 166] on input "TextChest - Netlink CAT 12 - $149" at bounding box center [618, 170] width 224 height 24
type input "TextChest - Netlink CAT 12 - $149"
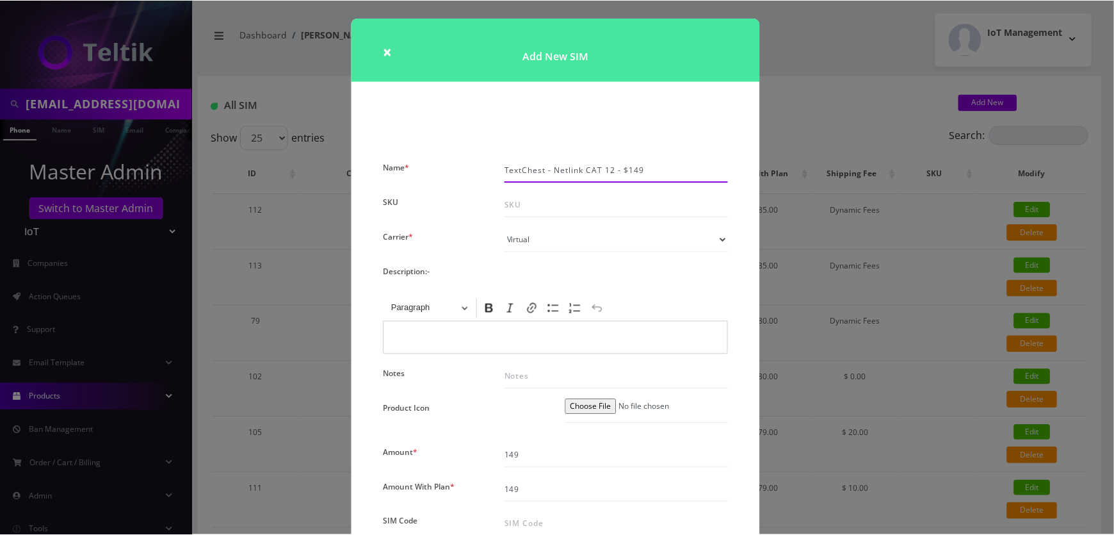
scroll to position [218, 0]
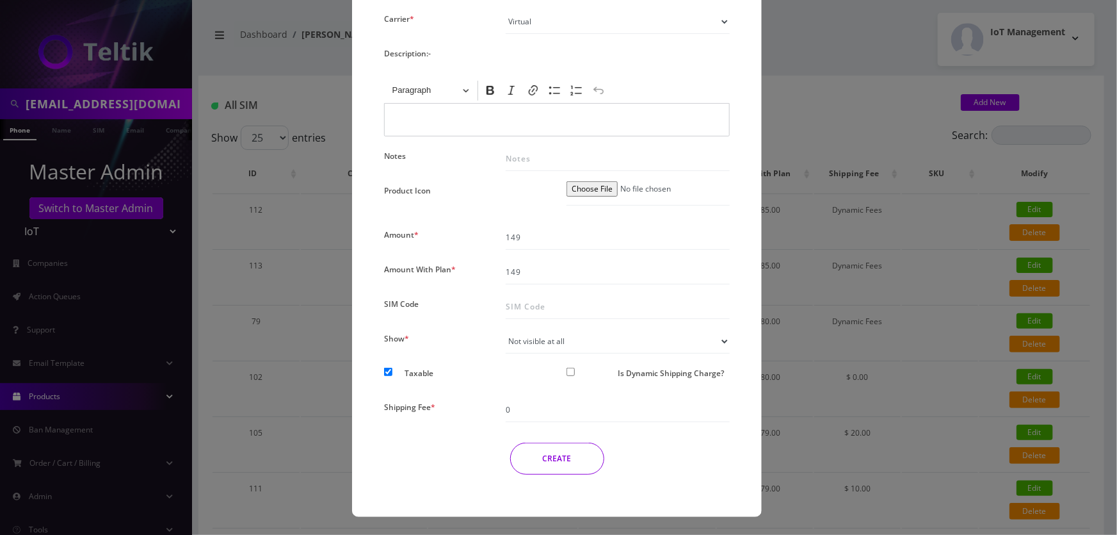
click at [528, 460] on button "CREATE" at bounding box center [557, 458] width 94 height 32
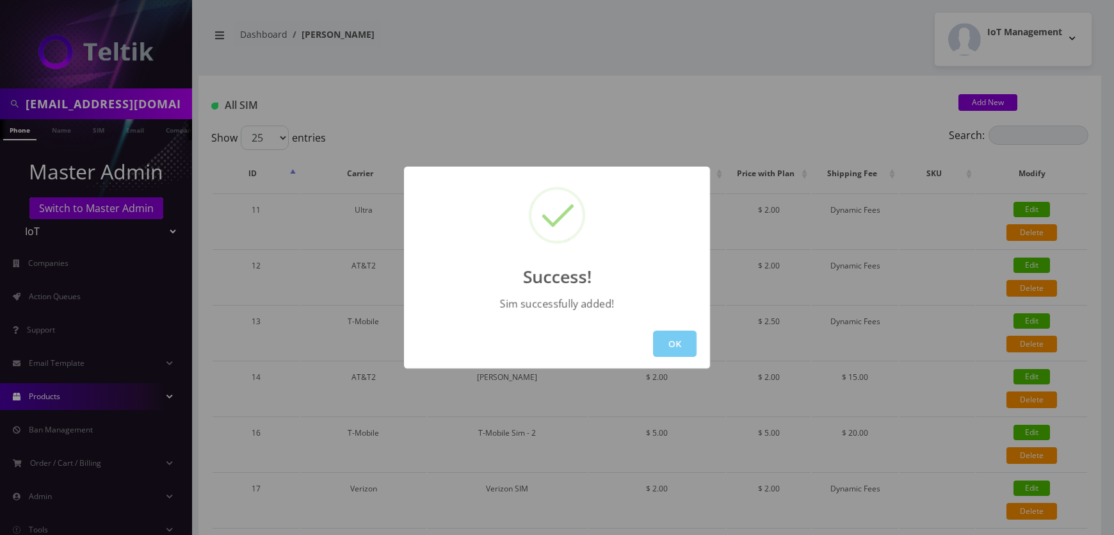
click at [666, 342] on button "OK" at bounding box center [675, 343] width 44 height 26
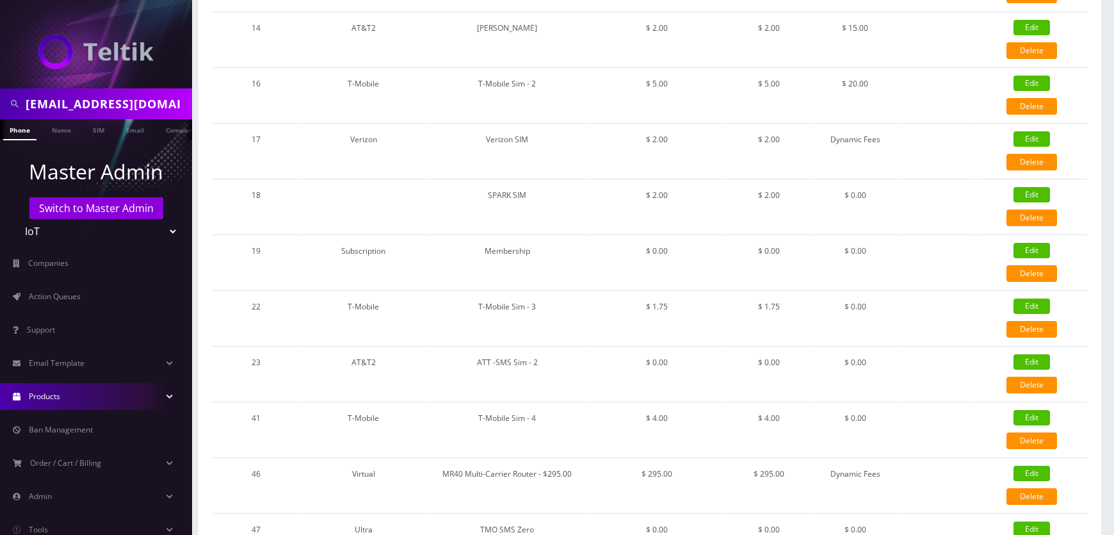
scroll to position [0, 0]
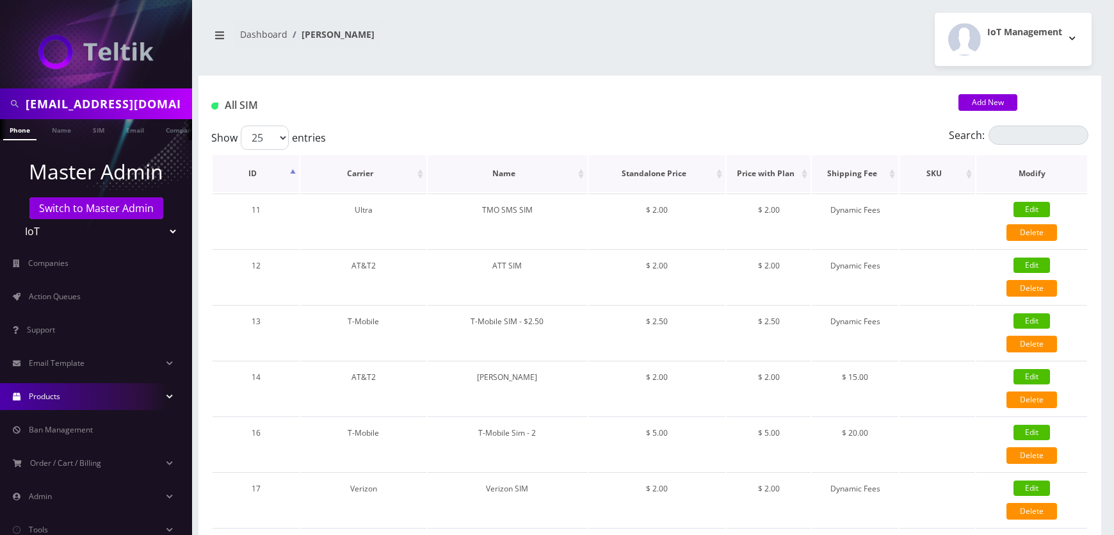
click at [766, 166] on th "Price with Plan" at bounding box center [769, 173] width 84 height 37
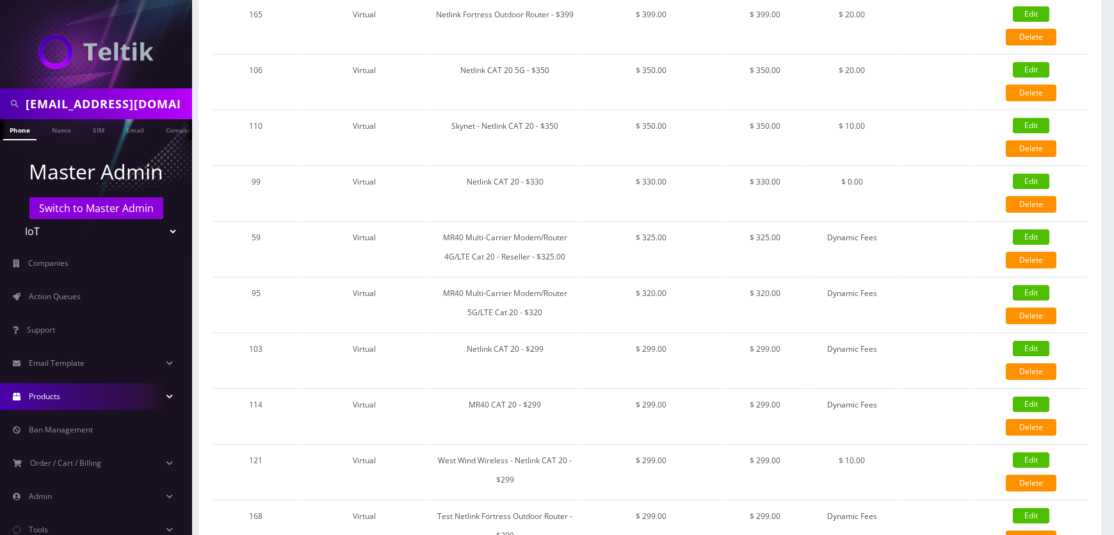
scroll to position [1106, 0]
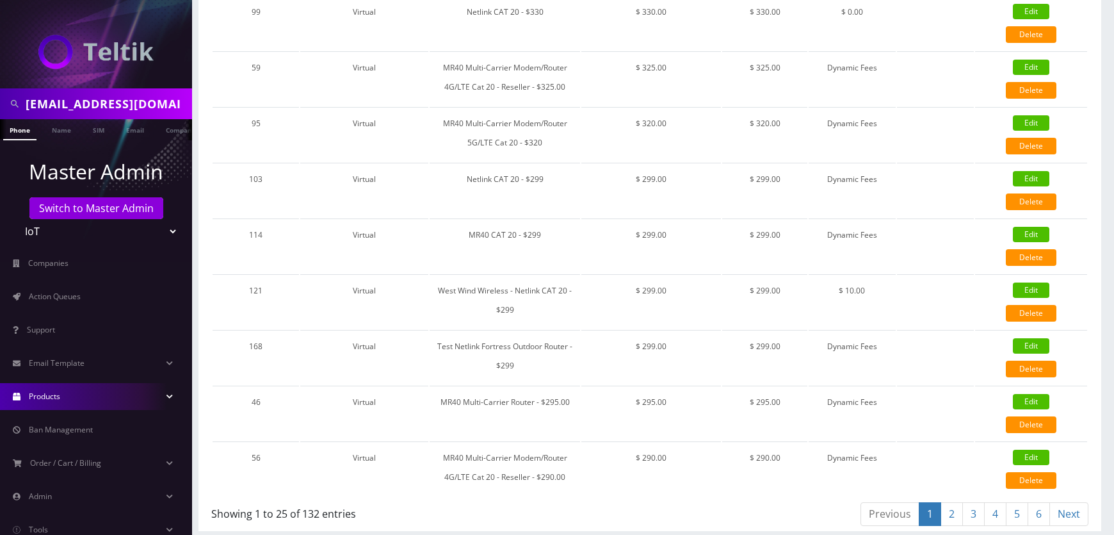
click at [957, 516] on link "2" at bounding box center [952, 514] width 22 height 24
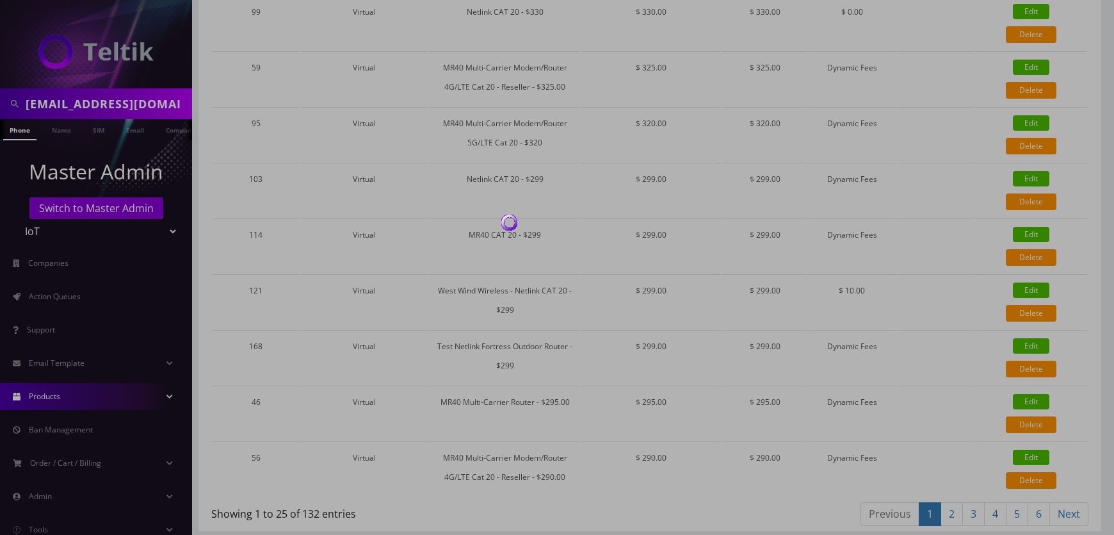
scroll to position [1089, 0]
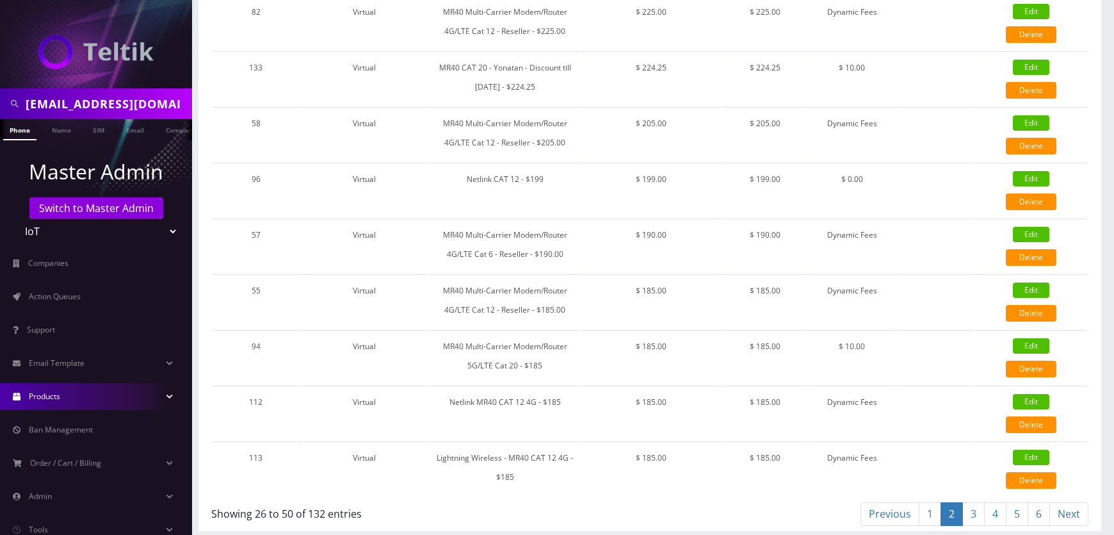
click at [980, 508] on link "3" at bounding box center [973, 514] width 22 height 24
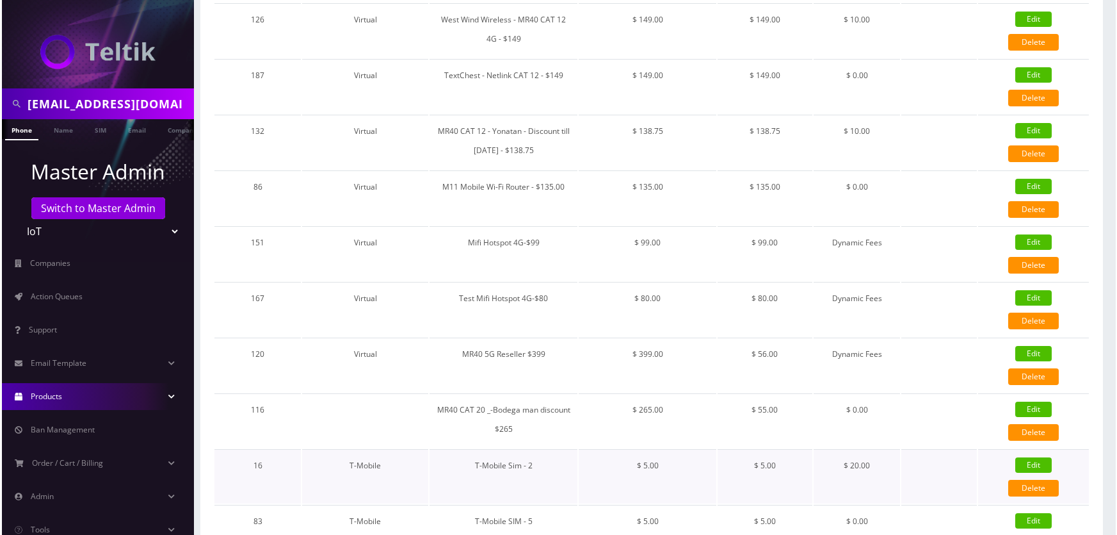
scroll to position [756, 0]
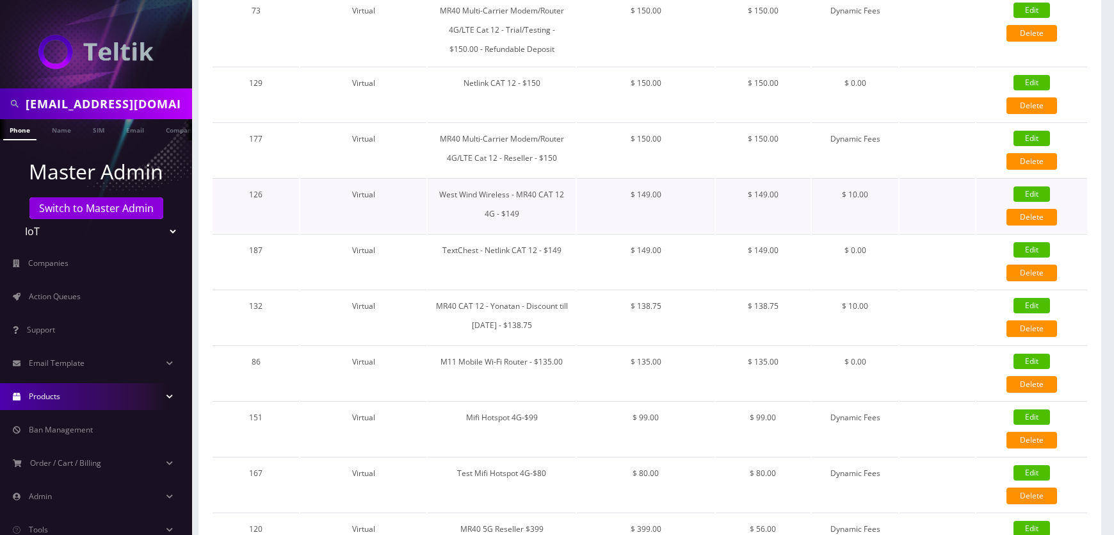
click at [1031, 188] on link "Edit" at bounding box center [1032, 193] width 36 height 15
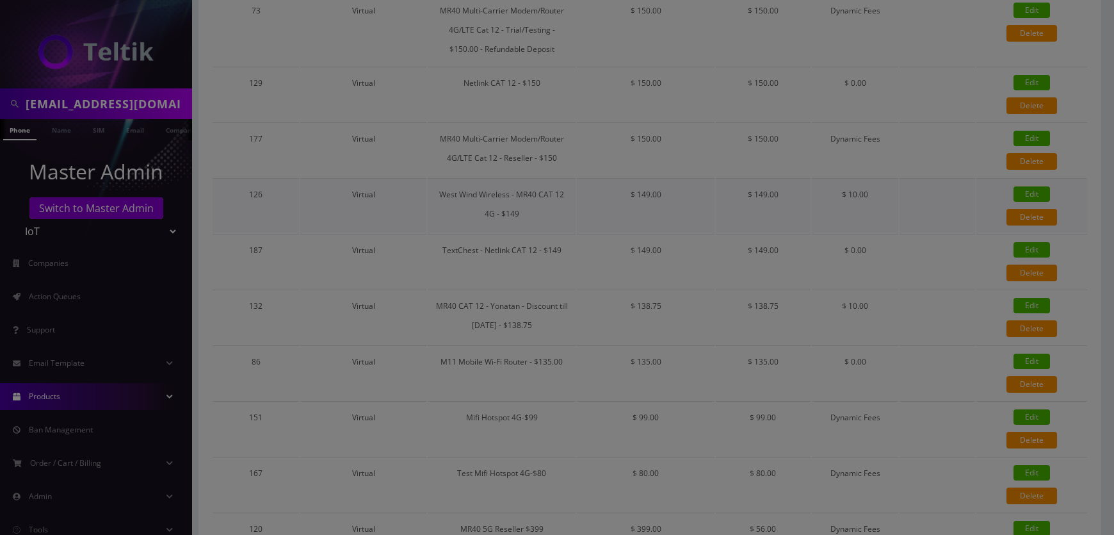
checkbox input "true"
checkbox input "false"
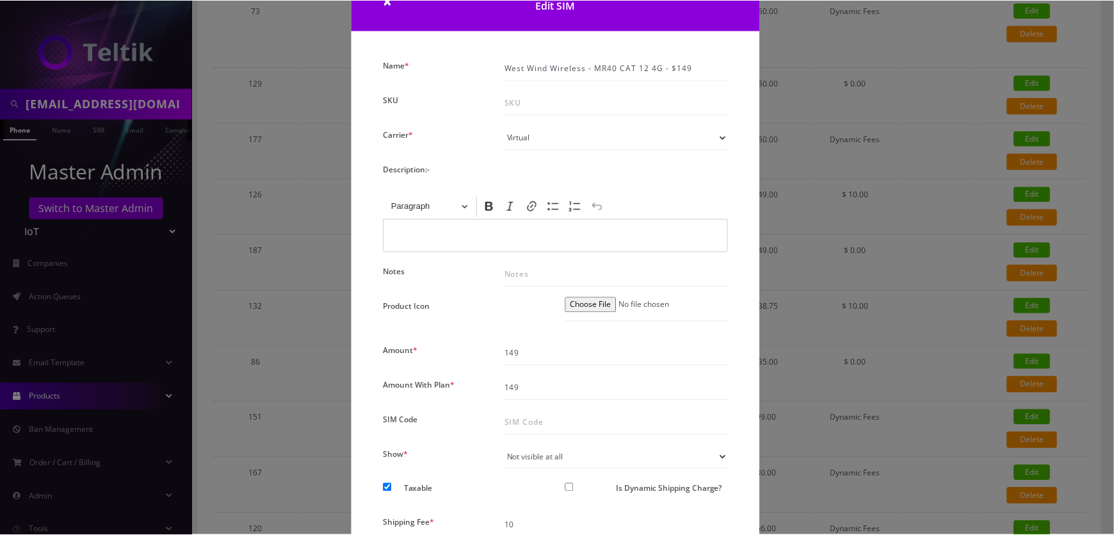
scroll to position [50, 0]
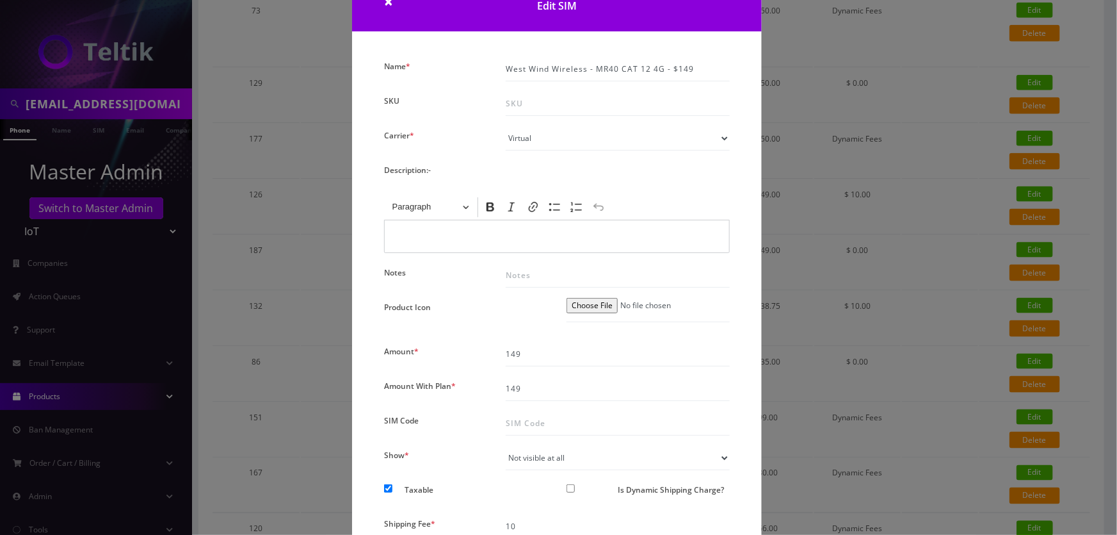
click at [840, 45] on div "× Edit SIM Name * West Wind Wireless - MR40 CAT 12 4G - $149 SKU Carrier * Plea…" at bounding box center [558, 267] width 1117 height 535
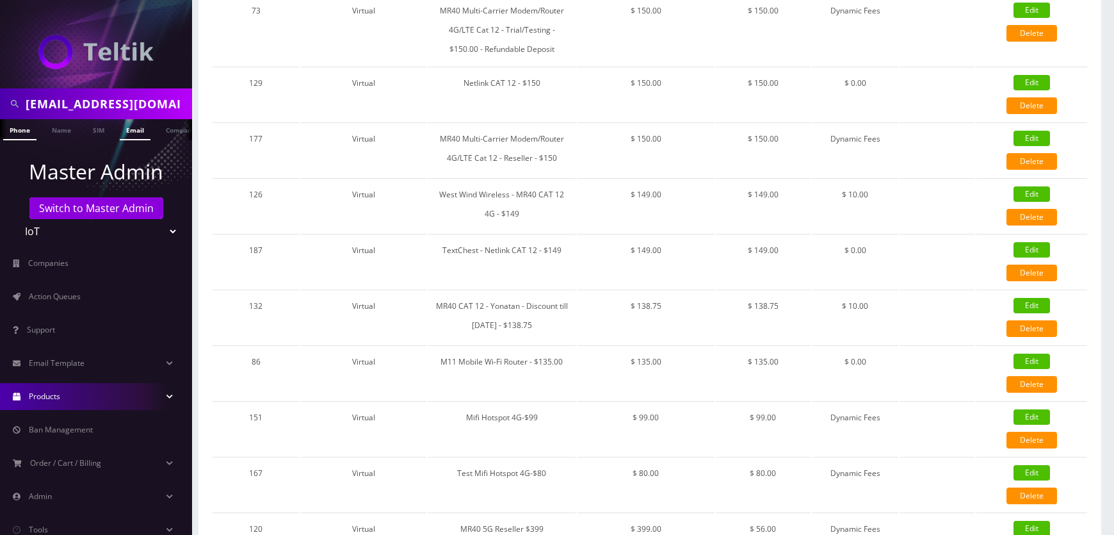
click at [140, 134] on link "Email" at bounding box center [135, 129] width 31 height 21
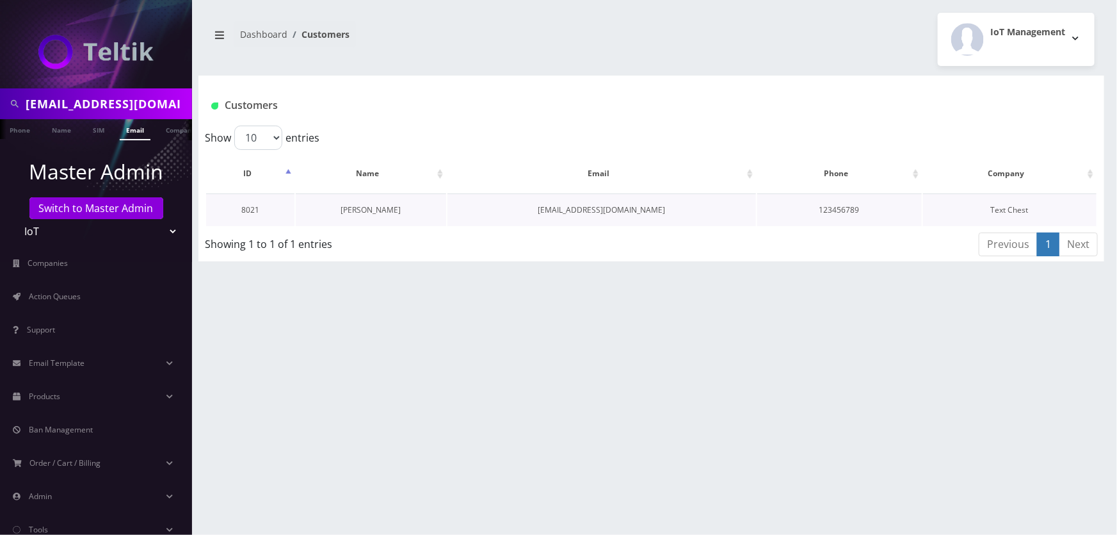
click at [384, 211] on link "[PERSON_NAME]" at bounding box center [371, 209] width 60 height 11
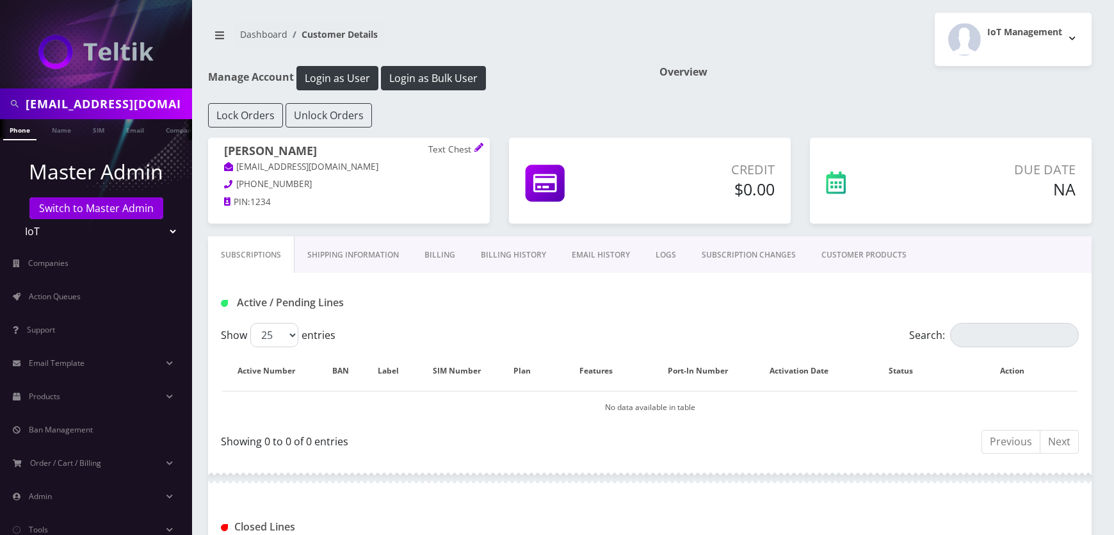
click at [740, 261] on link "SUBSCRIPTION CHANGES" at bounding box center [749, 254] width 120 height 37
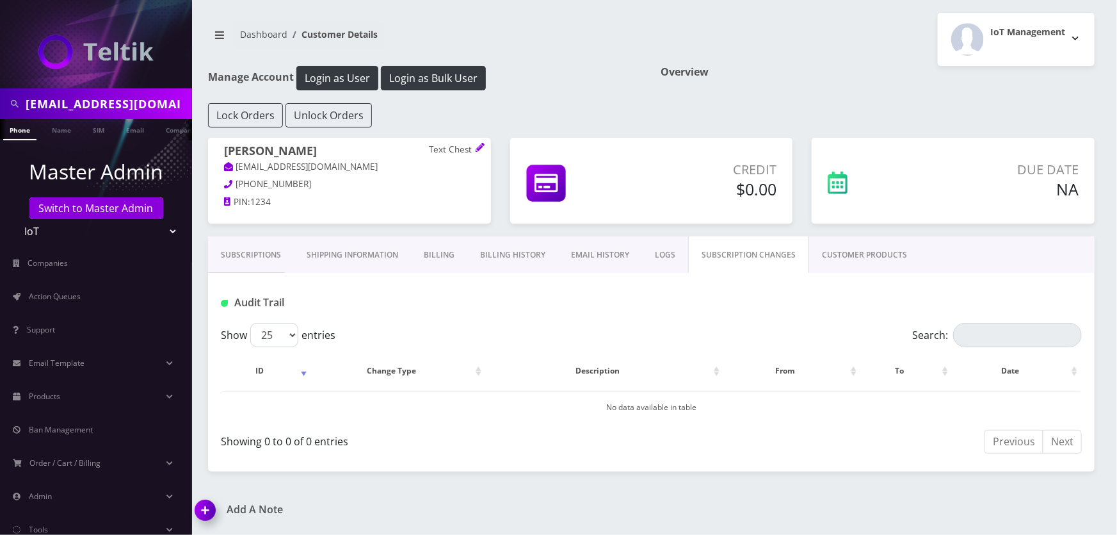
click at [672, 260] on link "LOGS" at bounding box center [665, 254] width 46 height 37
click at [601, 258] on link "EMAIL HISTORY" at bounding box center [600, 254] width 84 height 37
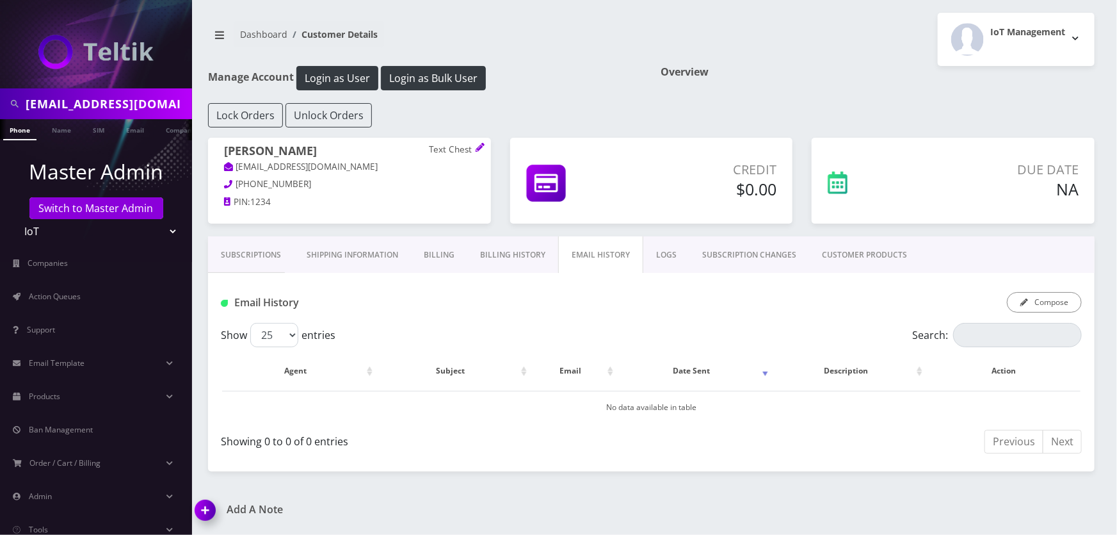
click at [840, 252] on link "CUSTOMER PRODUCTS" at bounding box center [864, 254] width 111 height 37
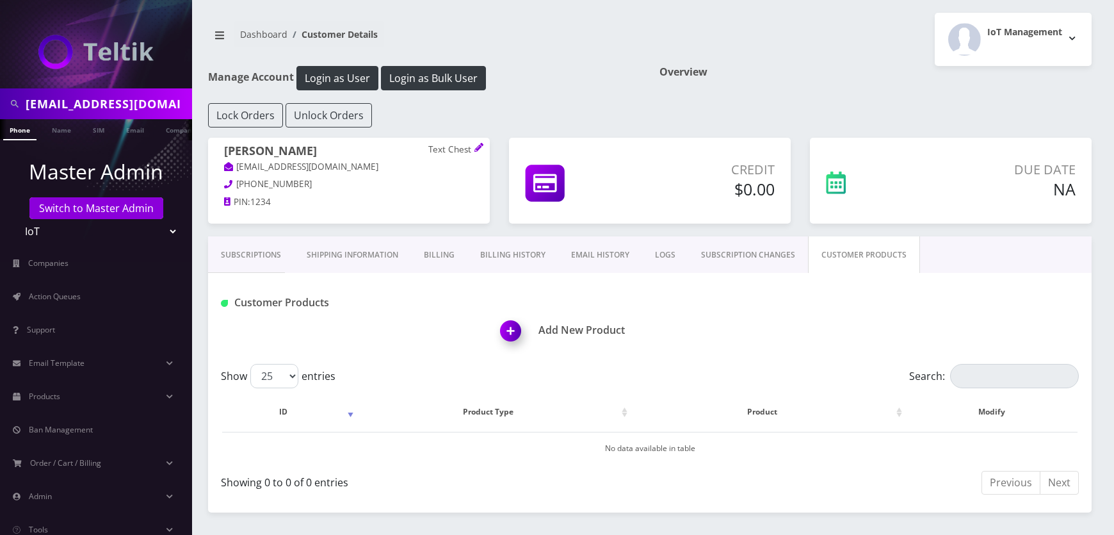
click at [533, 332] on span at bounding box center [516, 335] width 44 height 38
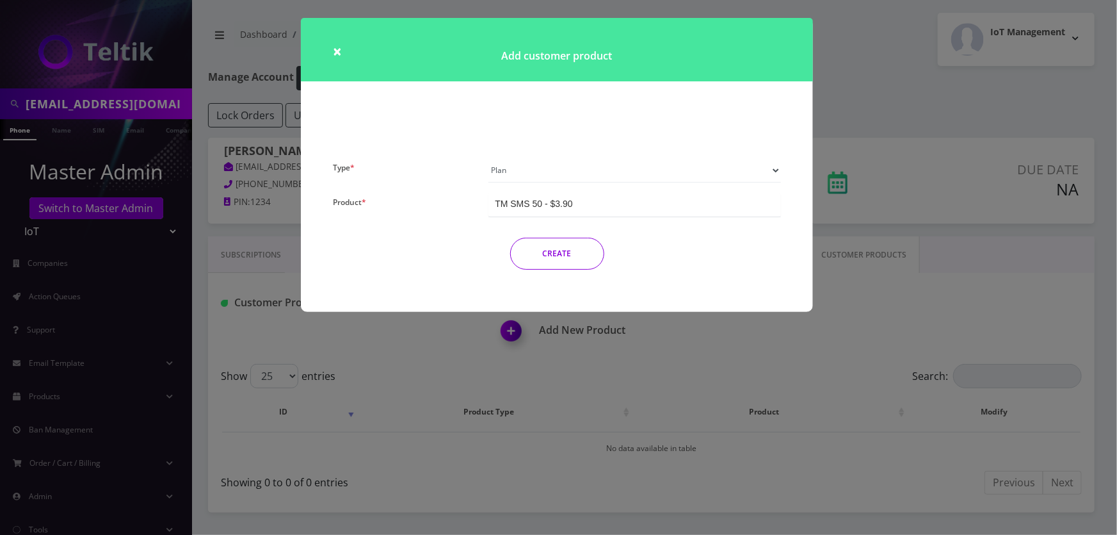
click at [539, 170] on select "Plan Device Sim Addon One-off" at bounding box center [635, 170] width 293 height 24
select select "3"
click at [489, 158] on select "Plan Device Sim Addon One-off" at bounding box center [635, 170] width 293 height 24
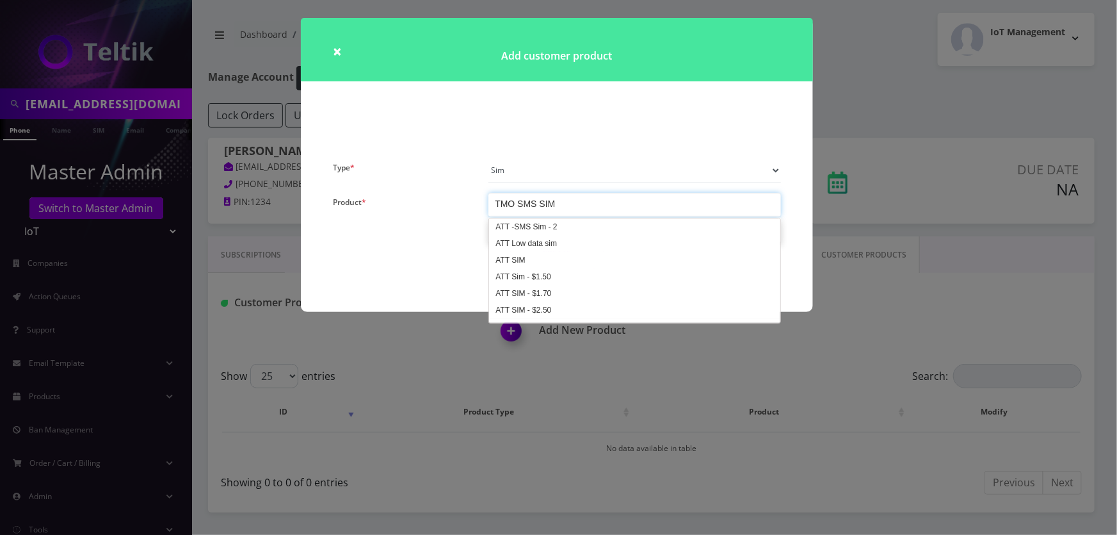
click at [552, 199] on div "TMO SMS SIM" at bounding box center [525, 203] width 60 height 13
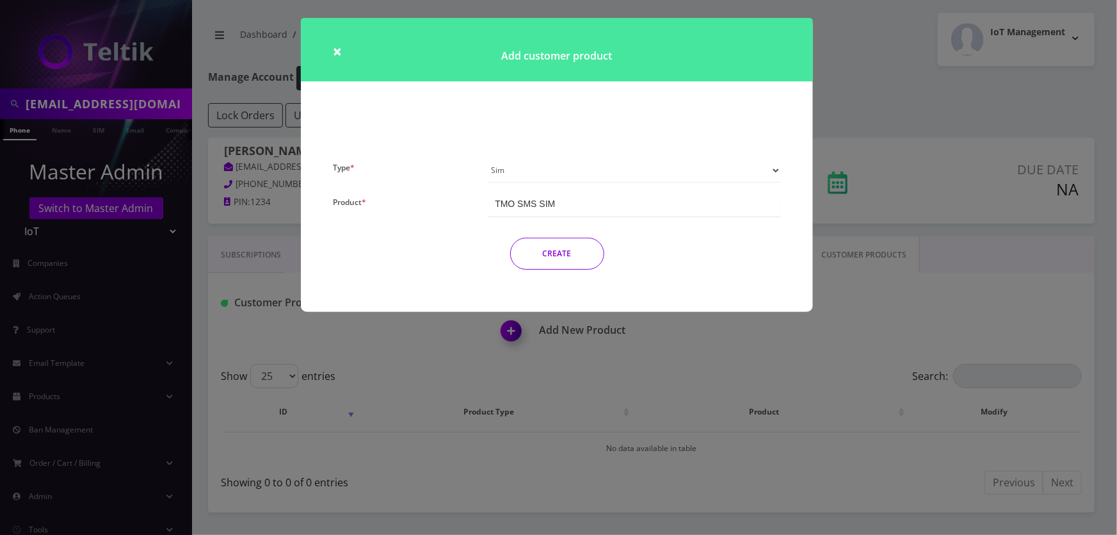
click at [552, 199] on div "TMO SMS SIM" at bounding box center [525, 203] width 60 height 13
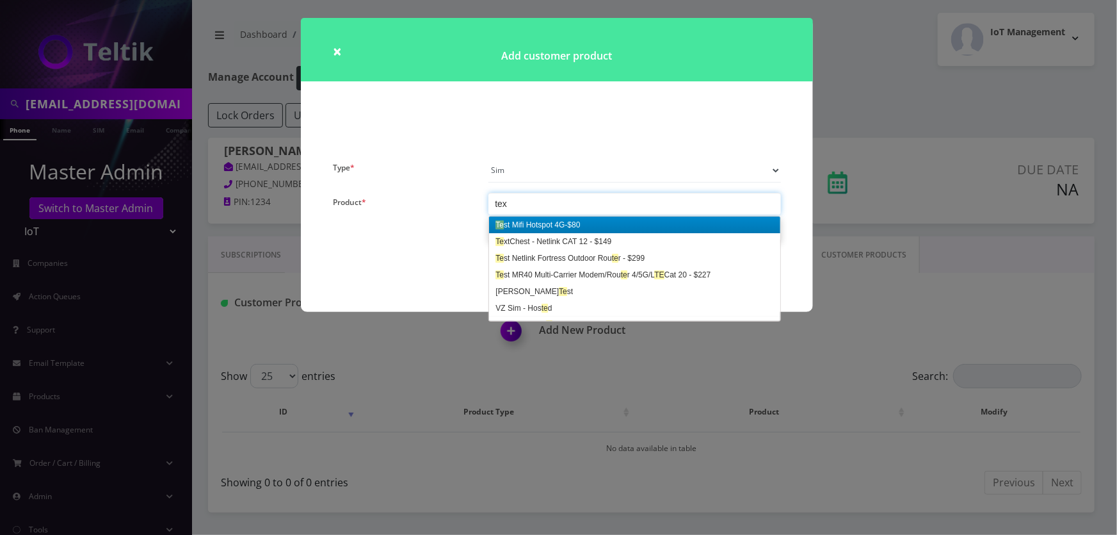
scroll to position [0, 0]
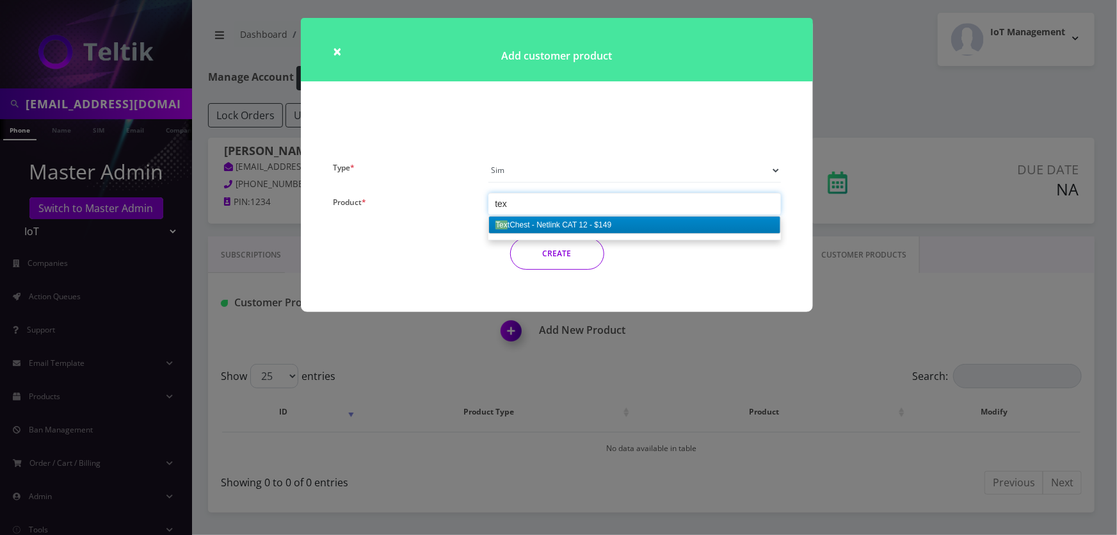
type input "text"
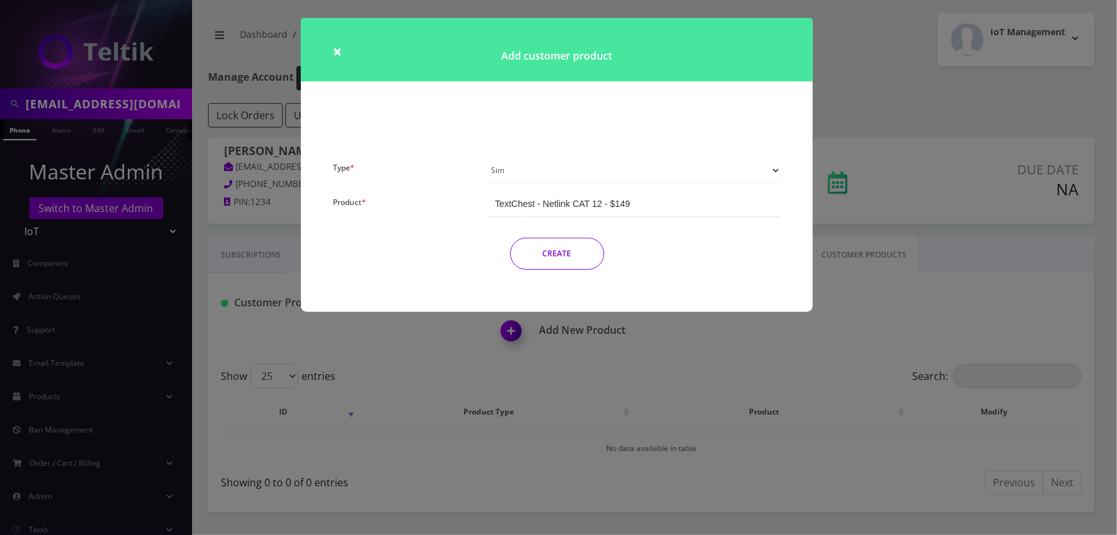
click at [586, 255] on button "CREATE" at bounding box center [557, 254] width 94 height 32
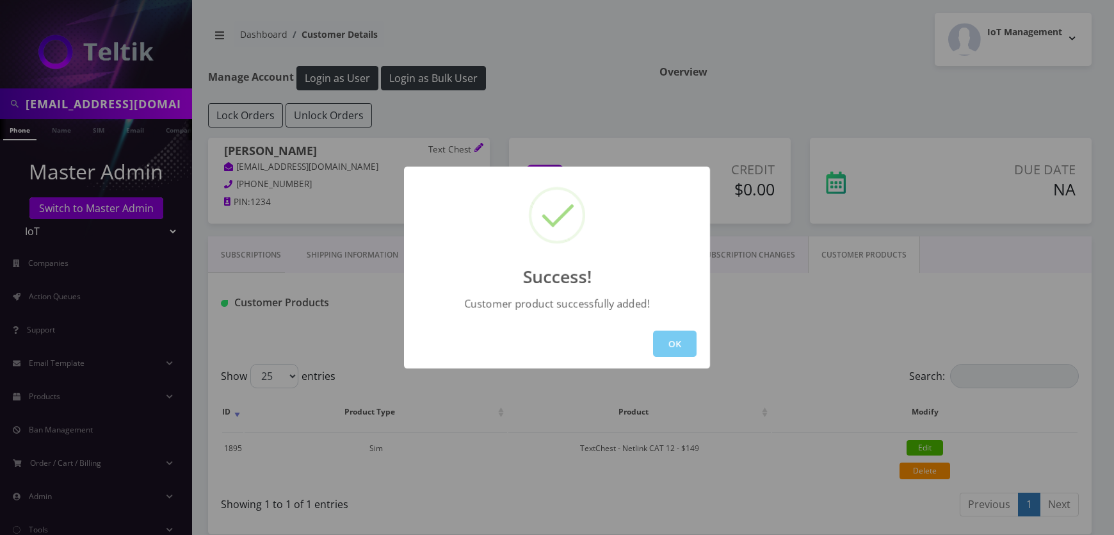
click at [659, 352] on button "OK" at bounding box center [675, 343] width 44 height 26
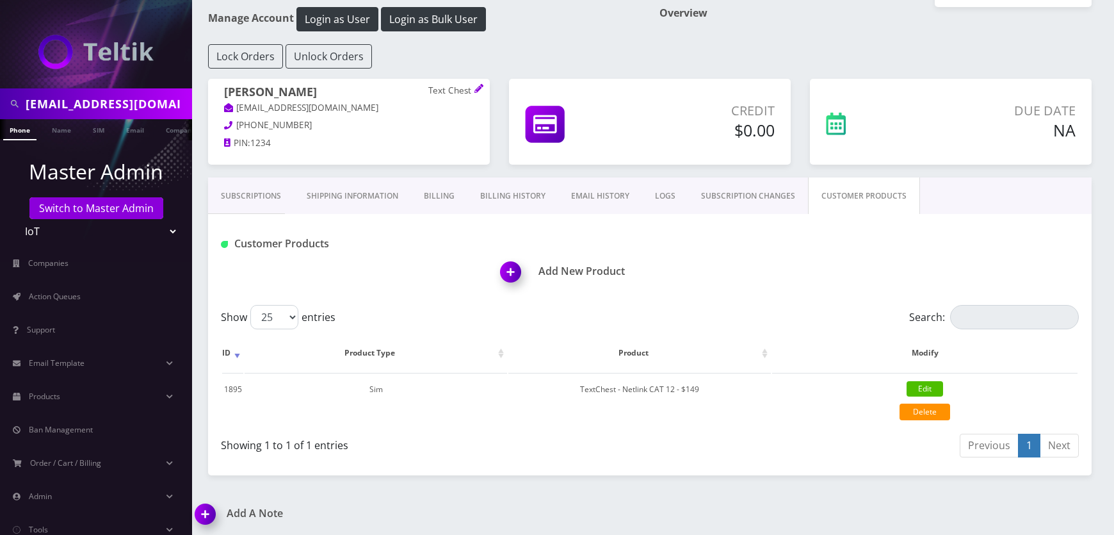
scroll to position [60, 0]
click at [243, 87] on h1 "Eric Fuller Text Chest" at bounding box center [349, 93] width 250 height 16
click at [245, 88] on h1 "Eric Fuller Text Chest" at bounding box center [349, 93] width 250 height 16
click at [238, 88] on h1 "Eric Fuller Text Chest" at bounding box center [349, 93] width 250 height 16
drag, startPoint x: 238, startPoint y: 88, endPoint x: 255, endPoint y: 90, distance: 17.3
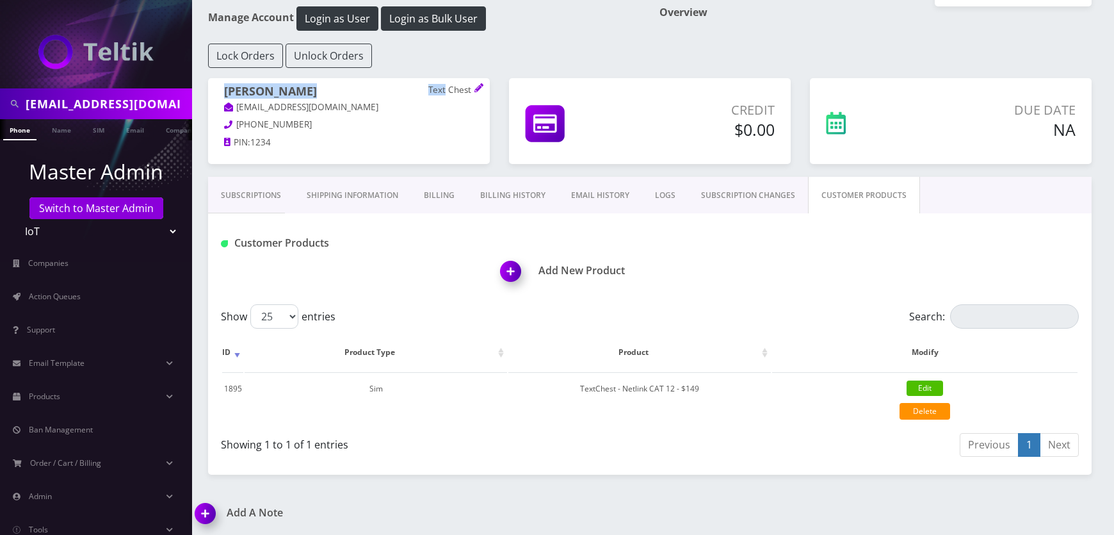
click at [255, 90] on h1 "Eric Fuller Text Chest" at bounding box center [349, 93] width 250 height 16
click at [275, 88] on h1 "Eric Fuller Text Chest" at bounding box center [349, 93] width 250 height 16
drag, startPoint x: 283, startPoint y: 90, endPoint x: 226, endPoint y: 88, distance: 57.0
click at [226, 88] on h1 "Eric Fuller Text Chest" at bounding box center [349, 93] width 250 height 16
copy h1 "[PERSON_NAME]"
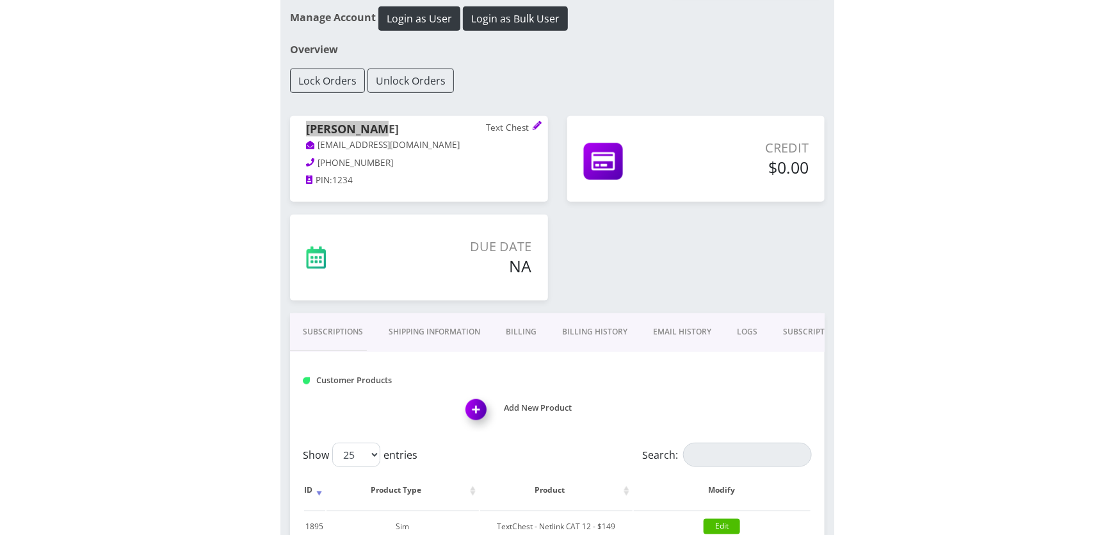
scroll to position [56, 0]
